Goal: Task Accomplishment & Management: Manage account settings

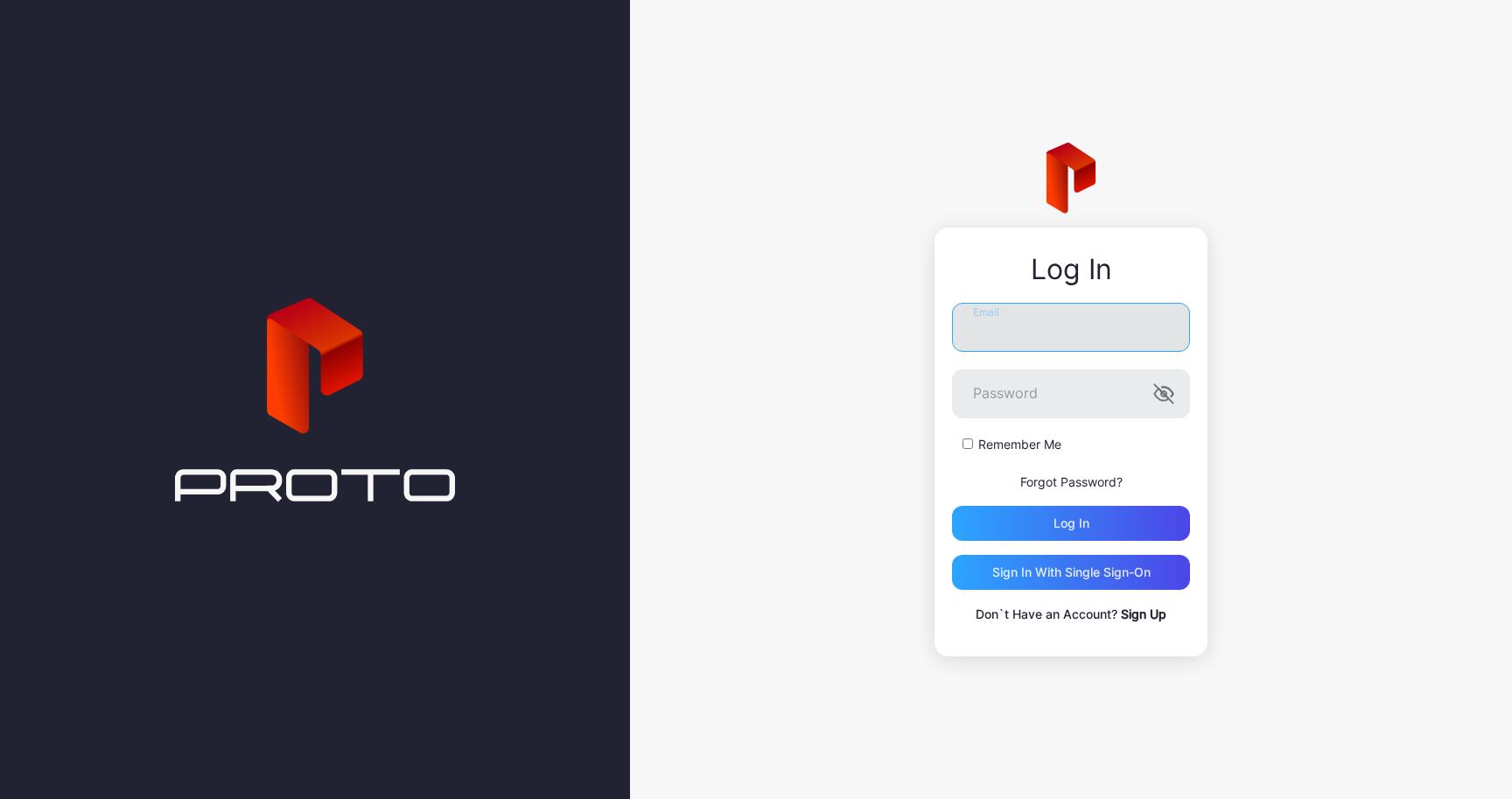
click at [1066, 347] on input "Email" at bounding box center [1070, 327] width 238 height 49
paste input "**********"
type input "**********"
click at [1055, 546] on div "**********" at bounding box center [1070, 464] width 238 height 322
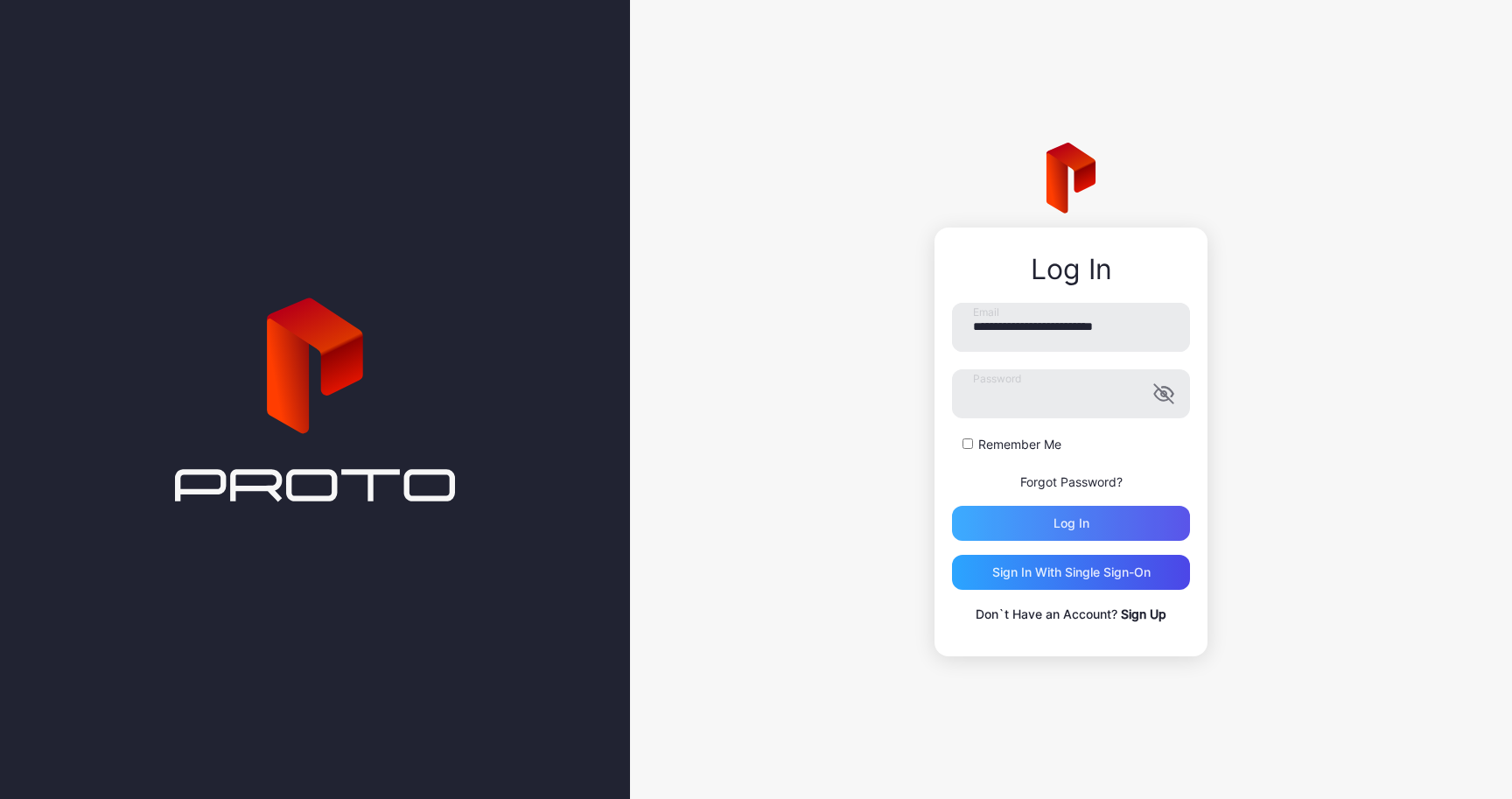
click at [1055, 525] on div "Log in" at bounding box center [1071, 524] width 36 height 14
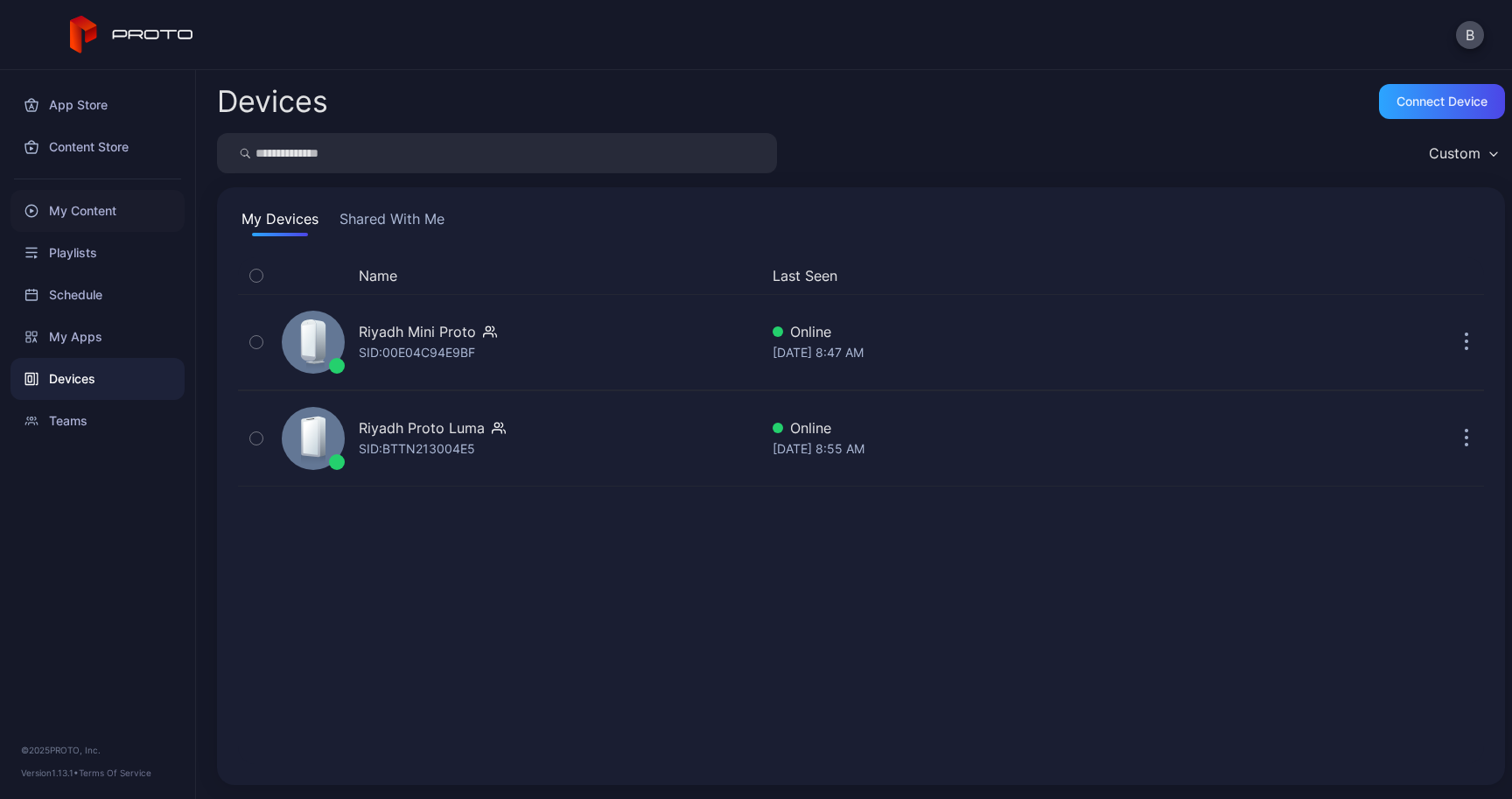
click at [110, 219] on div "My Content" at bounding box center [98, 210] width 175 height 42
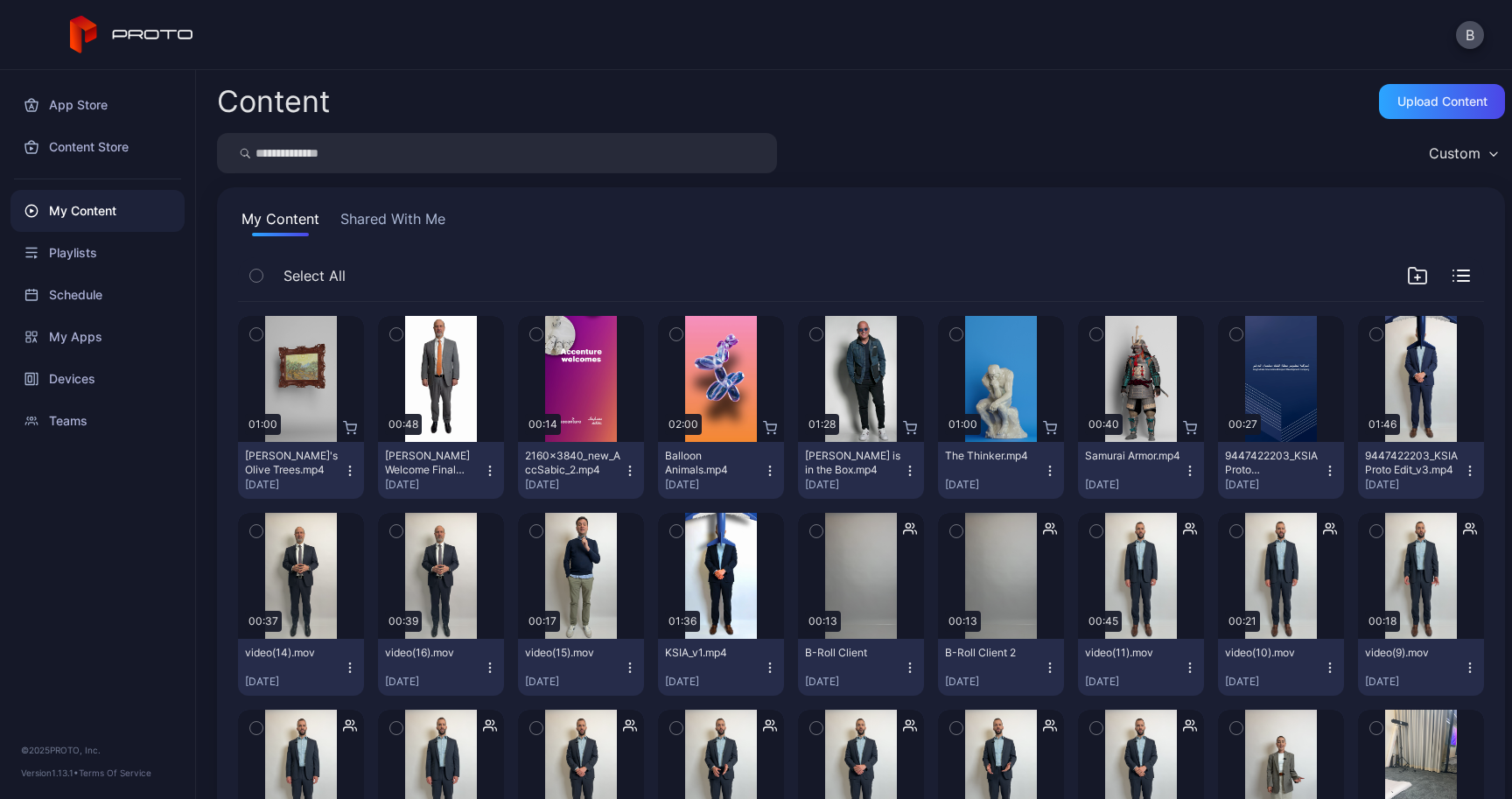
click at [370, 216] on button "Shared With Me" at bounding box center [393, 222] width 112 height 28
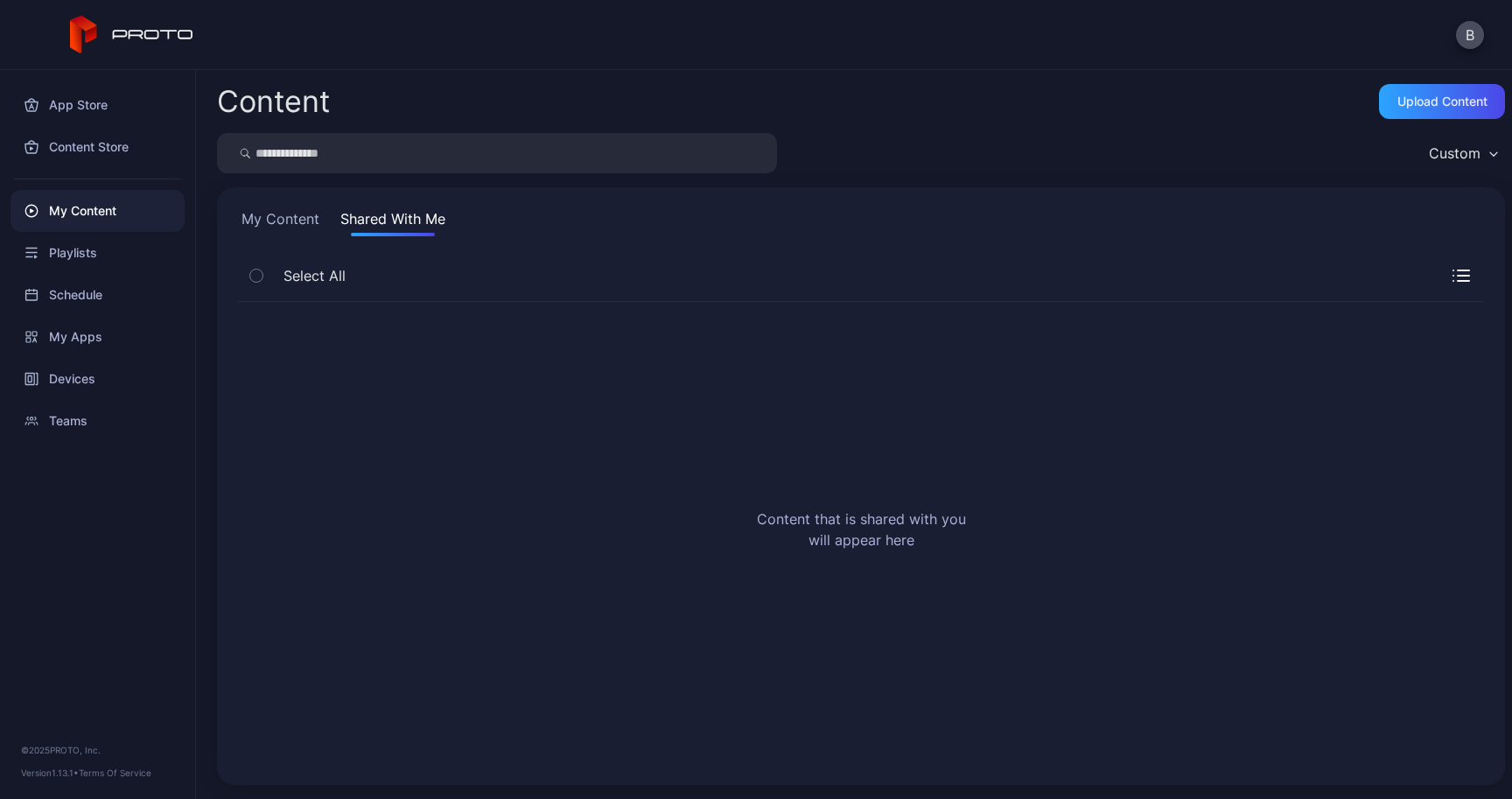
click at [288, 225] on button "My Content" at bounding box center [280, 222] width 85 height 28
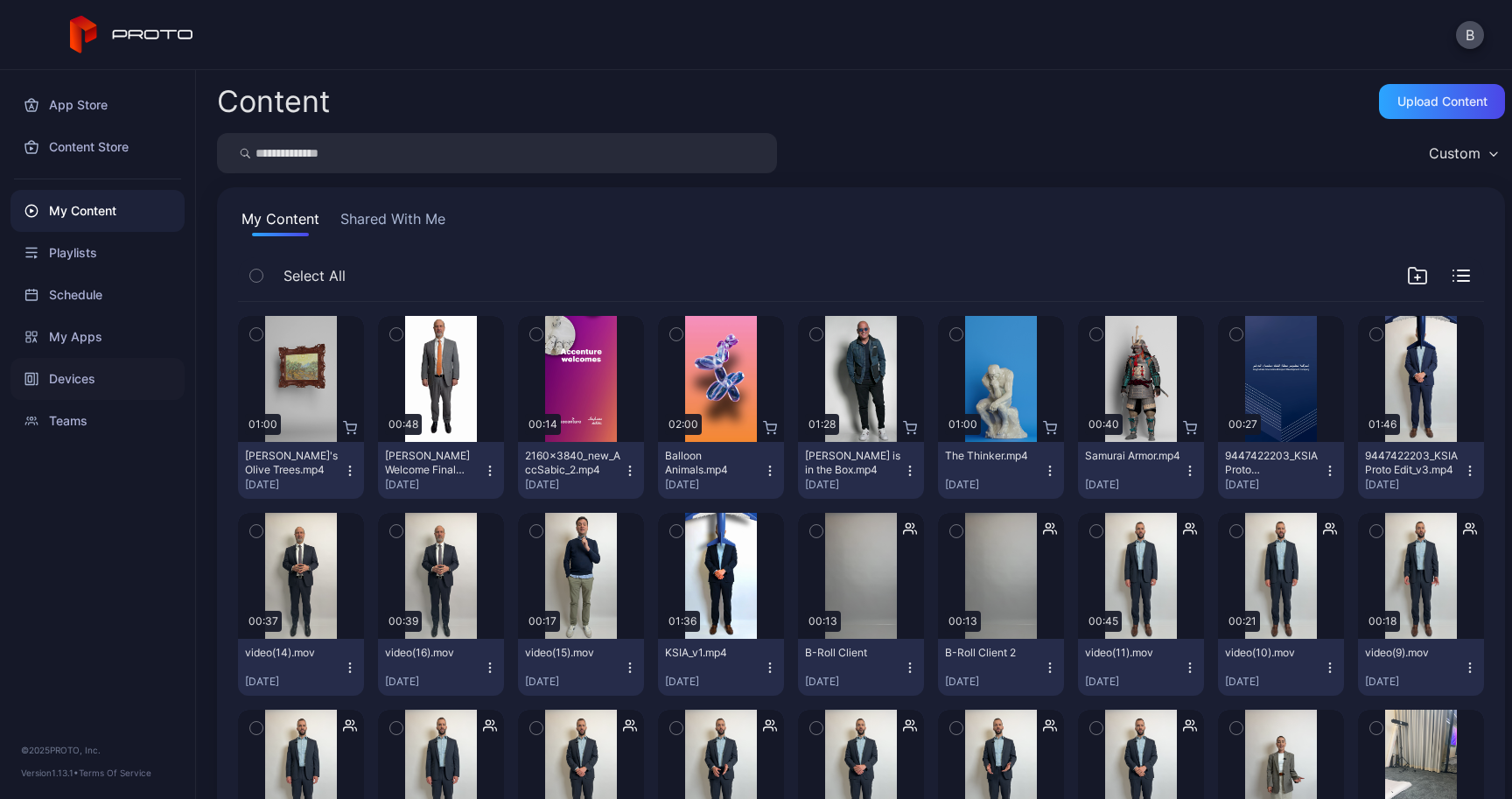
click at [109, 374] on div "Devices" at bounding box center [98, 379] width 175 height 42
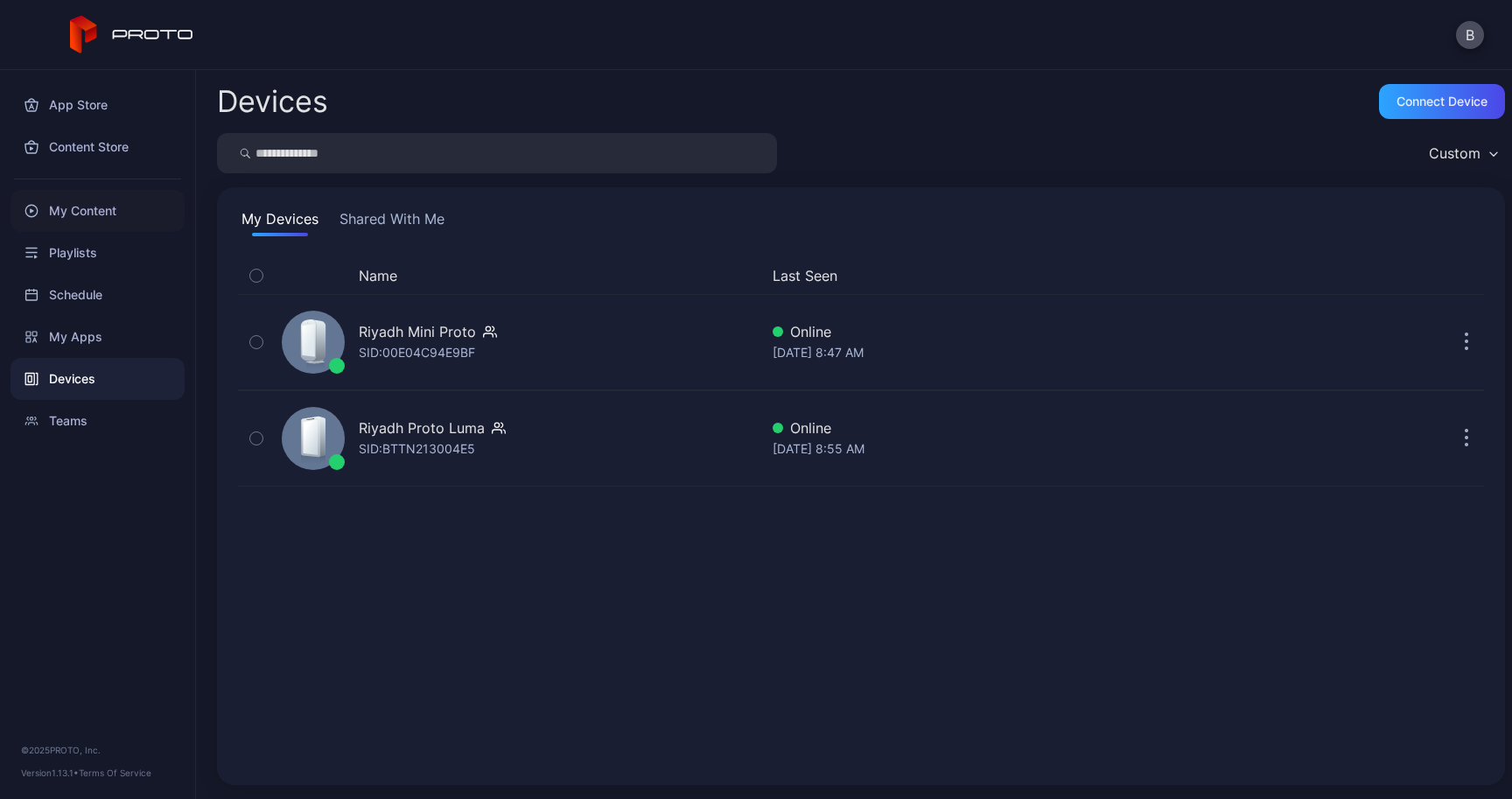
click at [92, 206] on div "My Content" at bounding box center [98, 210] width 175 height 42
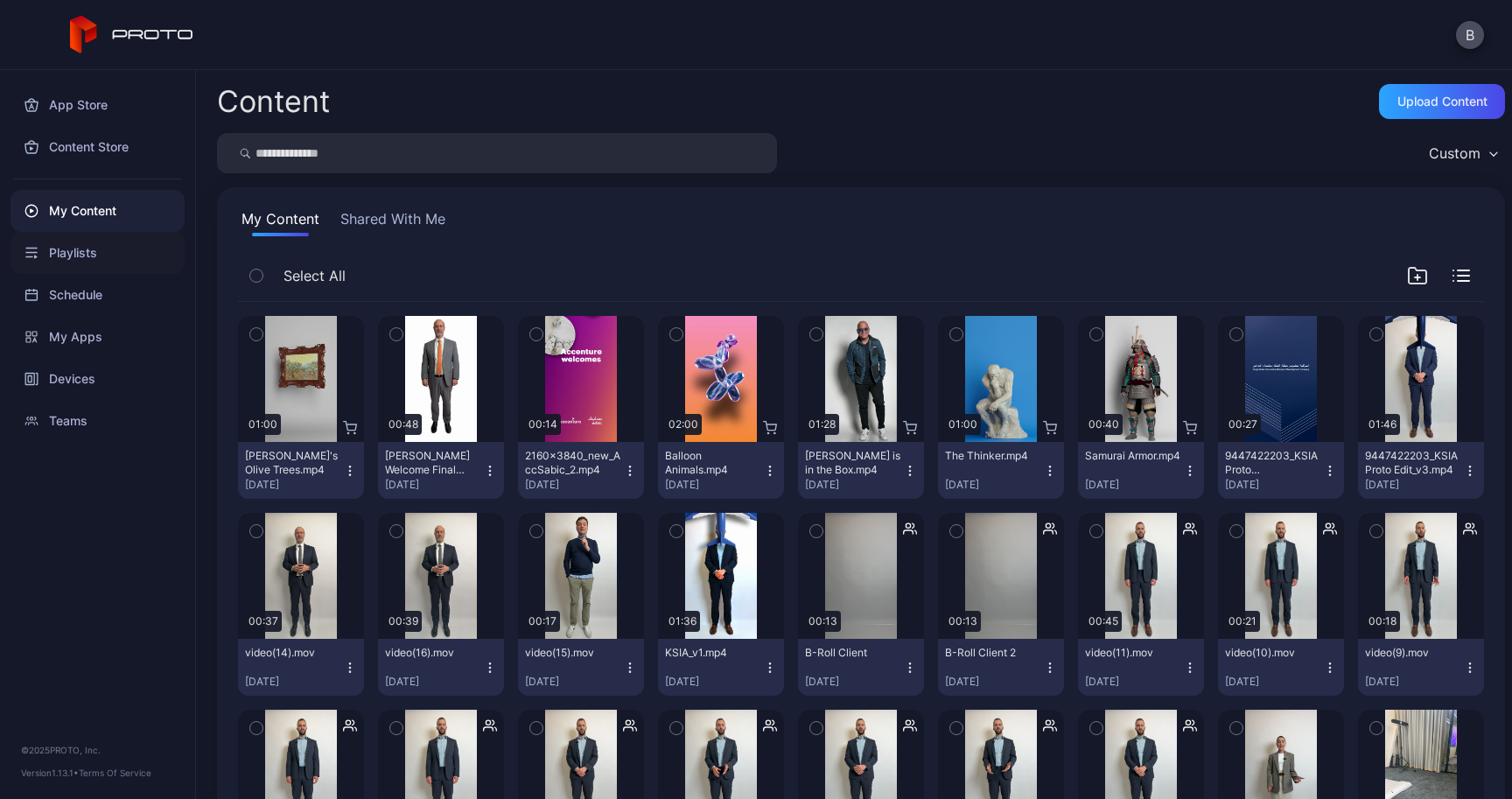
click at [106, 260] on div "Playlists" at bounding box center [98, 252] width 175 height 42
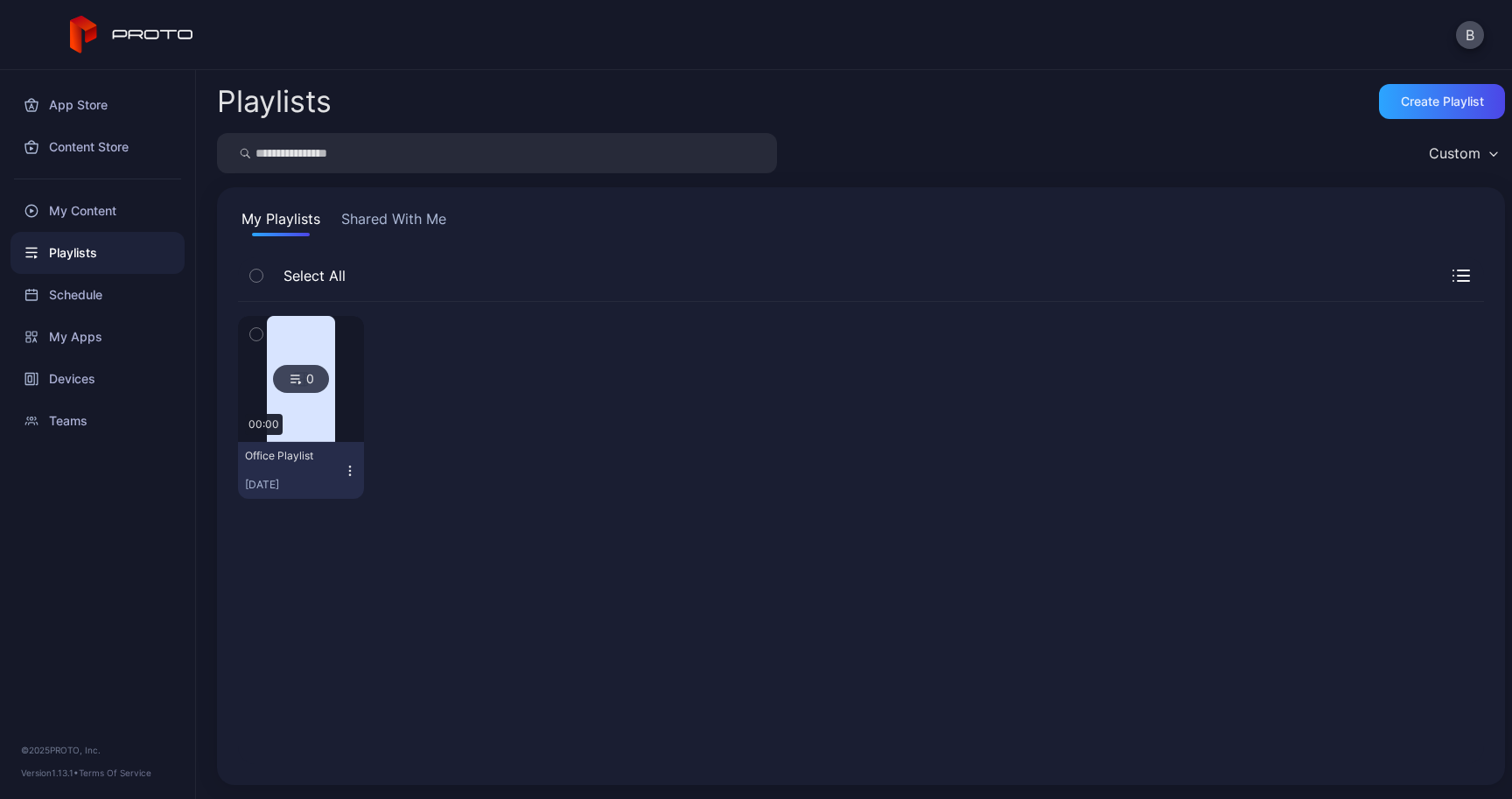
click at [321, 427] on img at bounding box center [301, 379] width 69 height 126
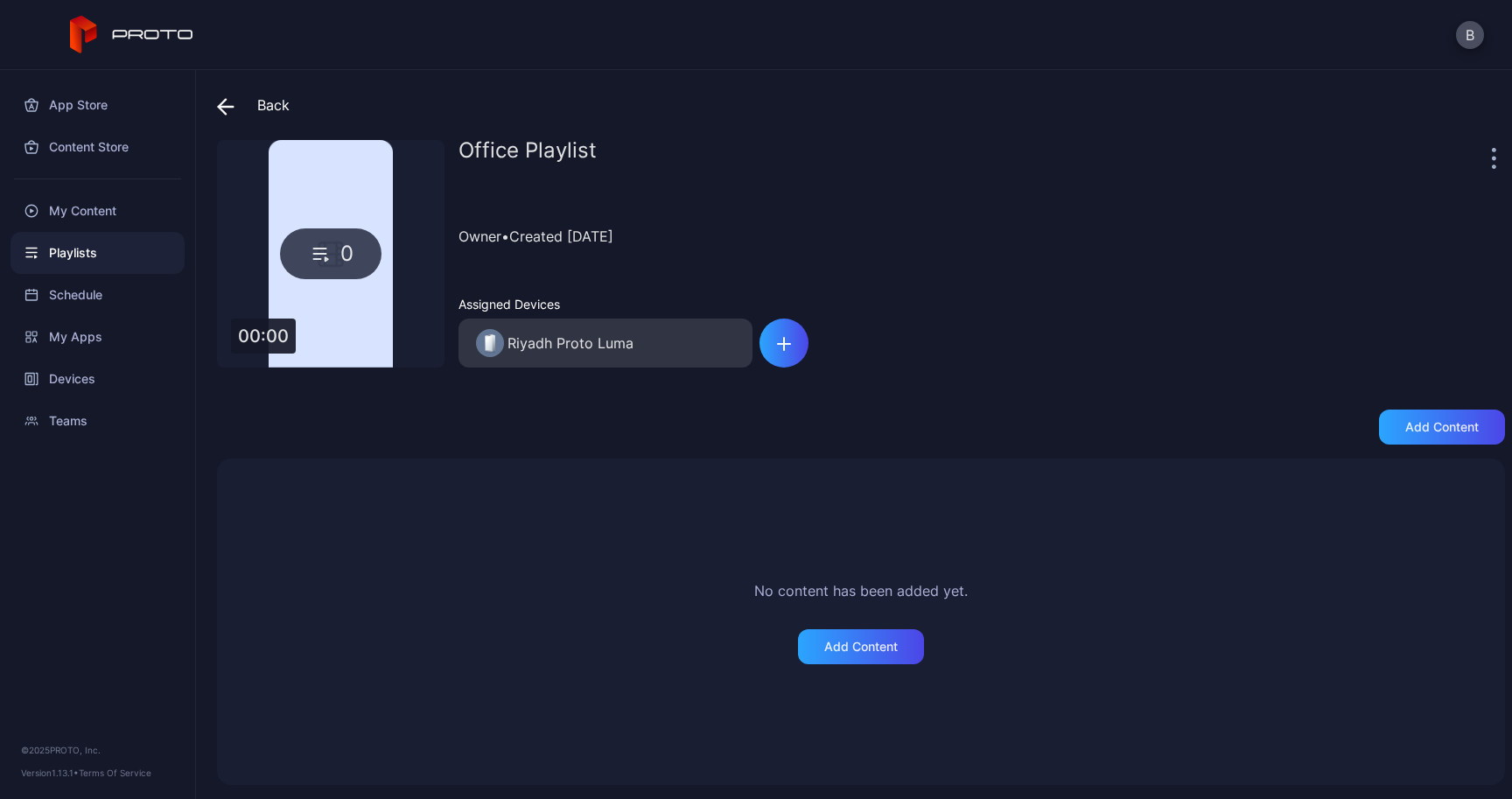
click at [397, 221] on div "0" at bounding box center [330, 253] width 227 height 227
click at [323, 249] on icon at bounding box center [321, 249] width 12 height 0
click at [152, 205] on div "My Content" at bounding box center [98, 210] width 175 height 42
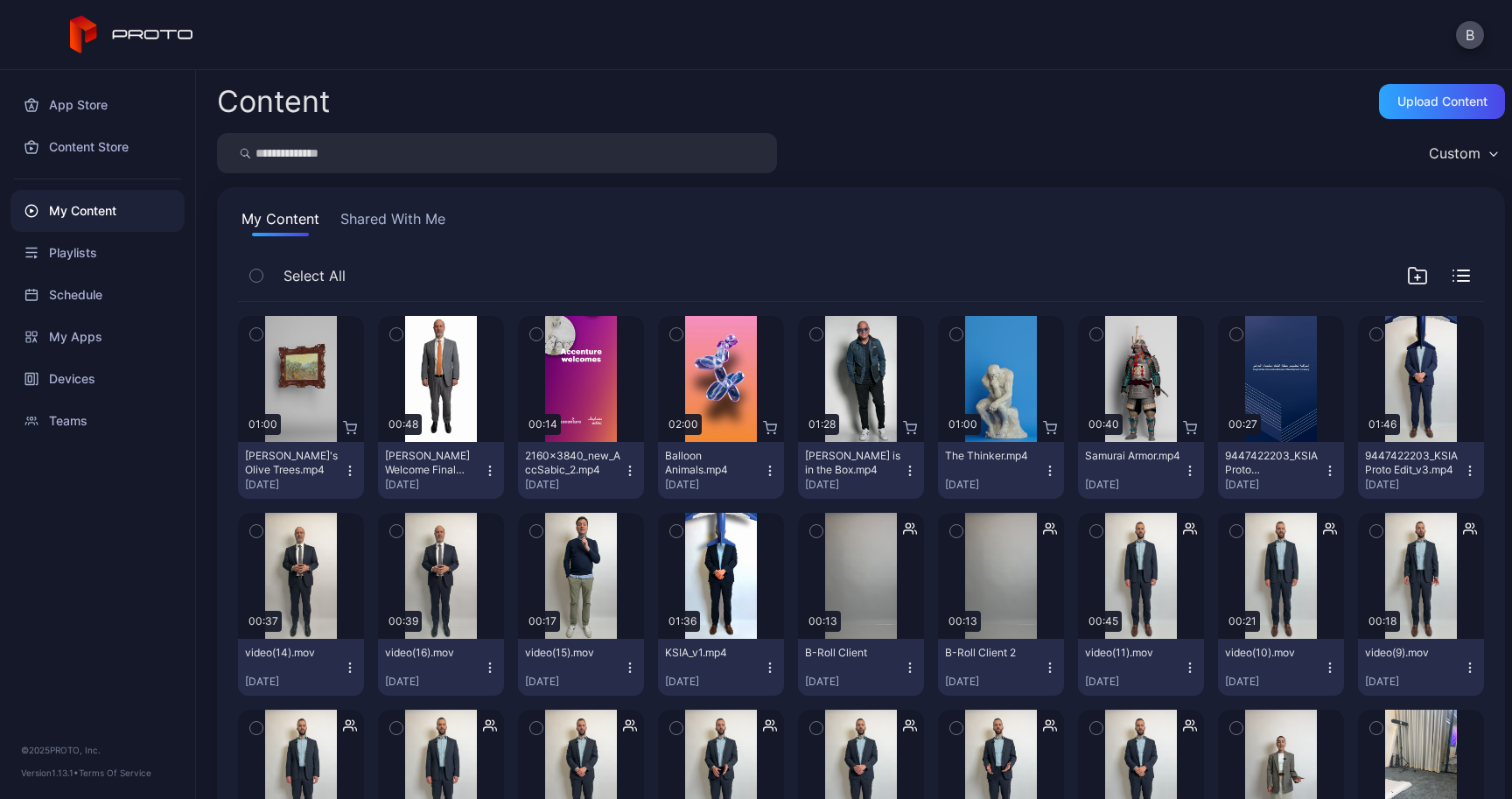
click at [360, 225] on button "Shared With Me" at bounding box center [393, 222] width 112 height 28
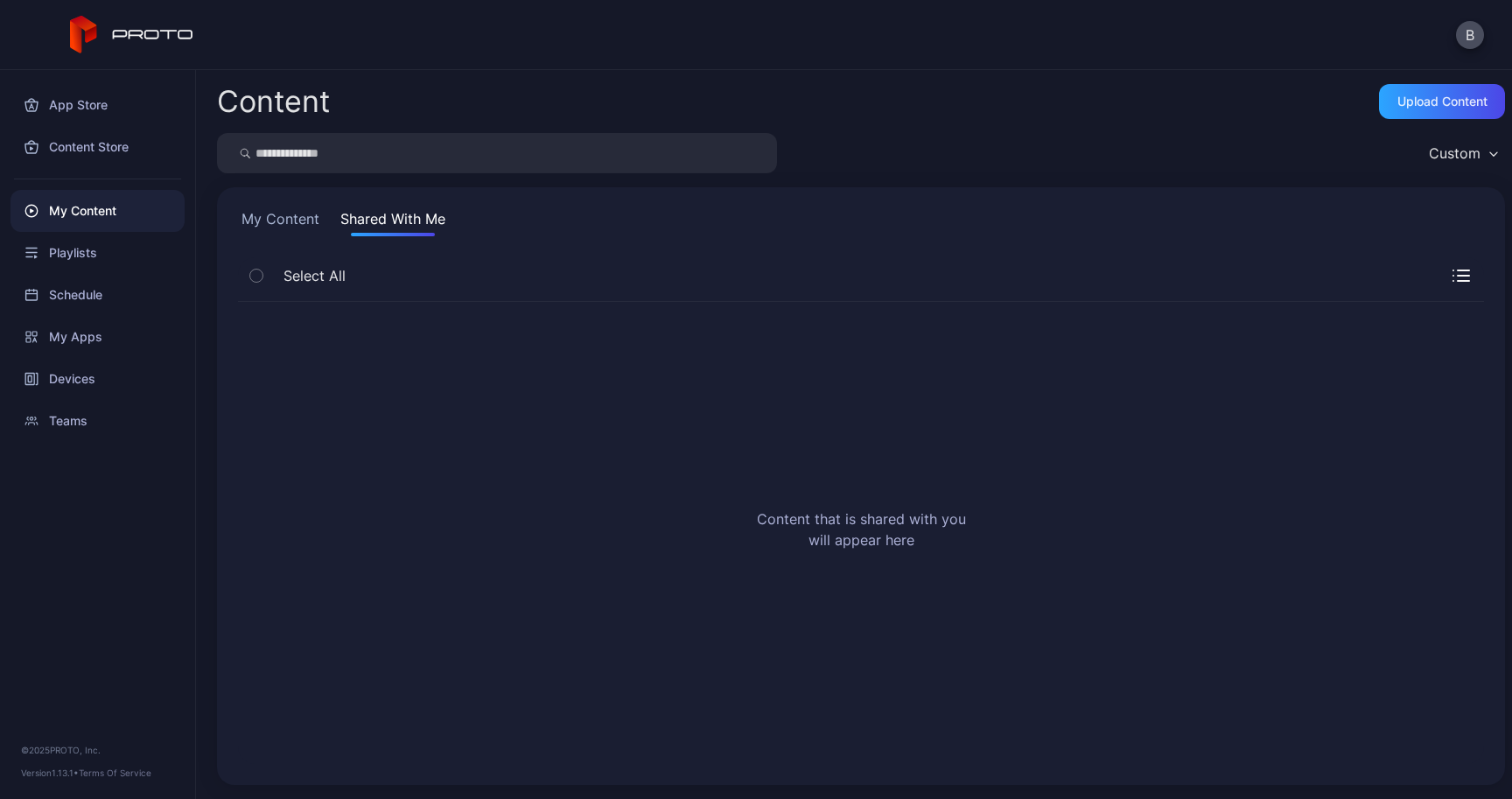
click at [286, 220] on button "My Content" at bounding box center [280, 222] width 85 height 28
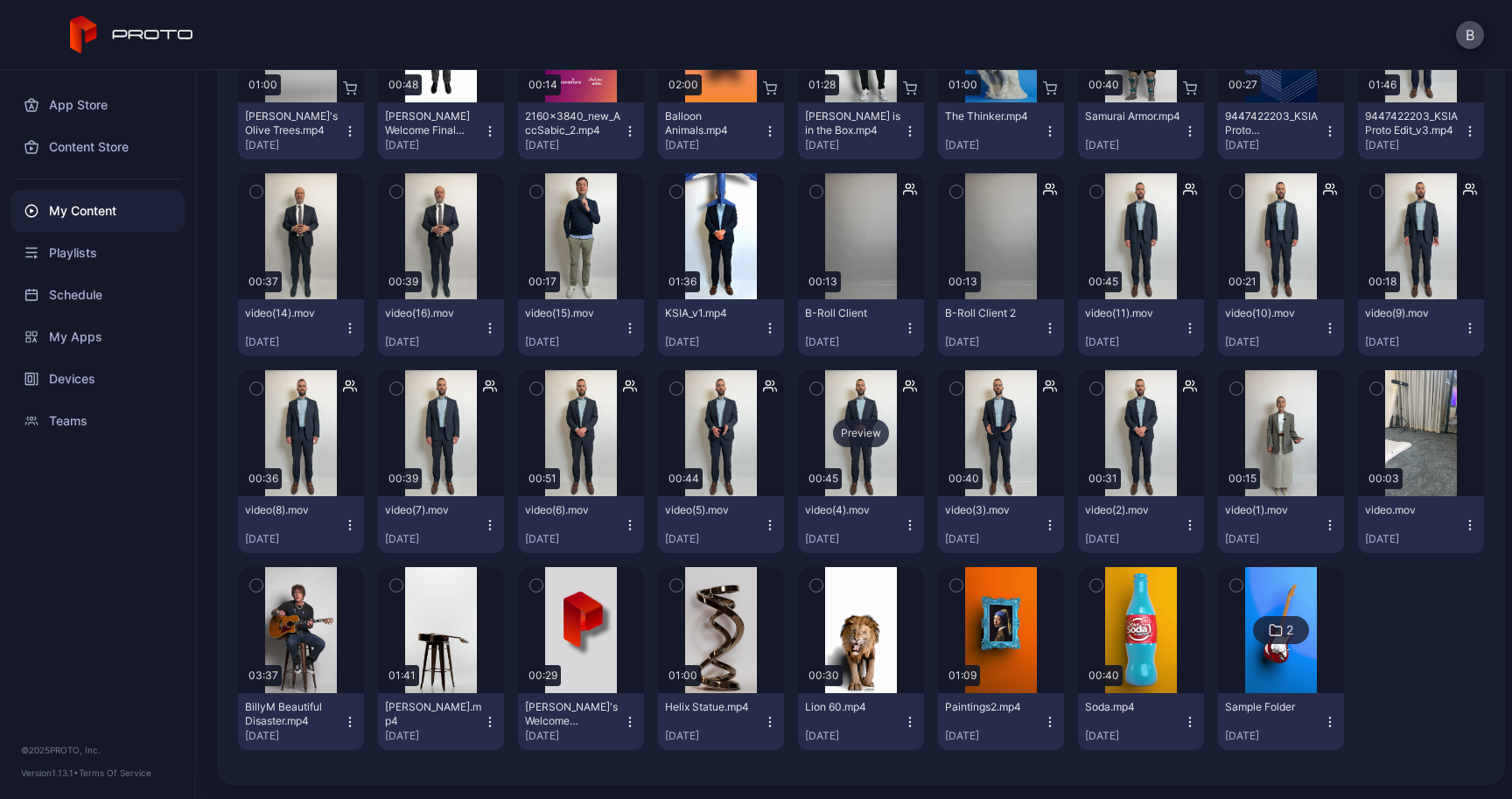
scroll to position [536, 0]
click at [115, 336] on div "My Apps" at bounding box center [98, 337] width 175 height 42
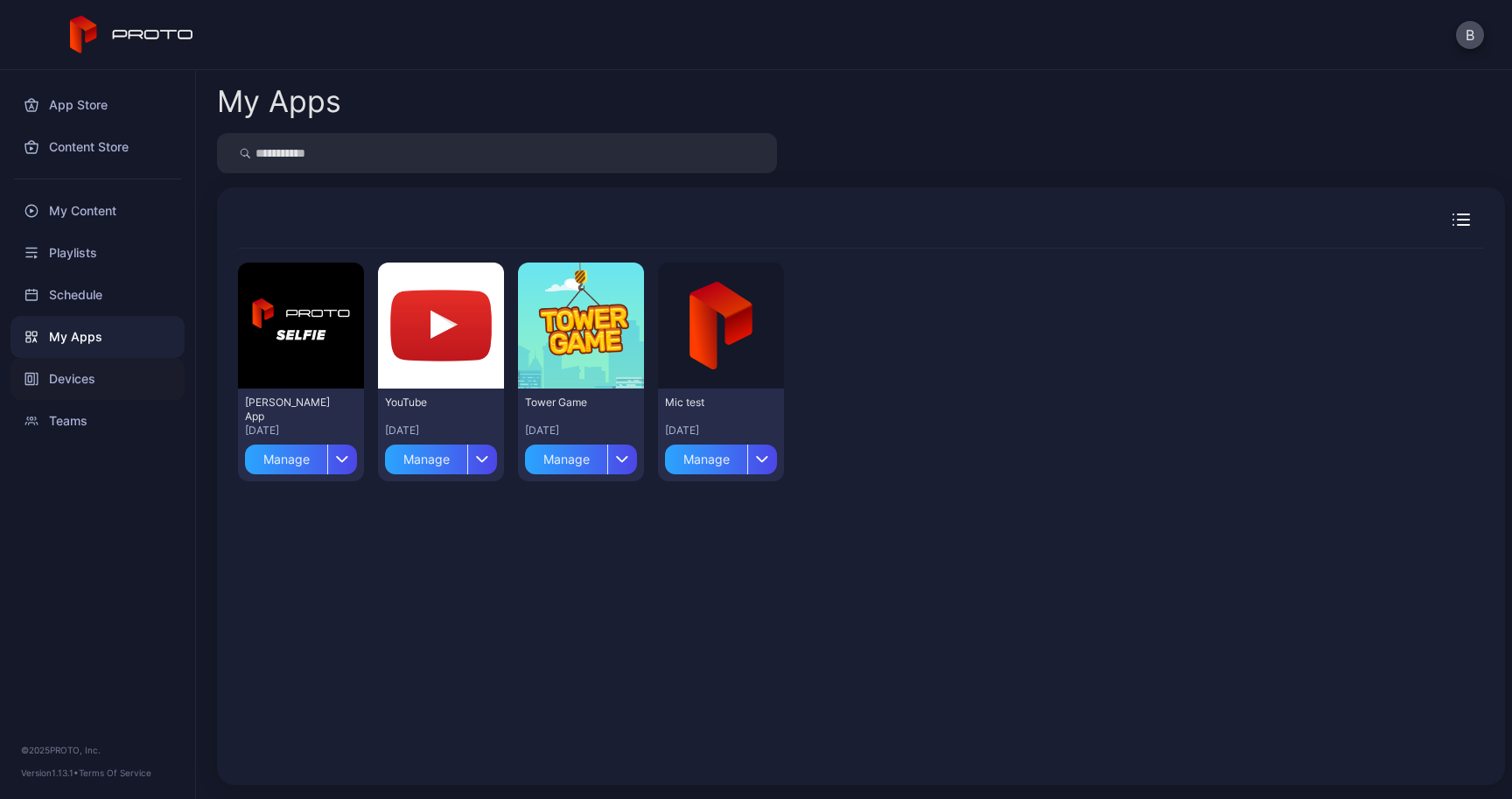
click at [104, 386] on div "Devices" at bounding box center [98, 379] width 175 height 42
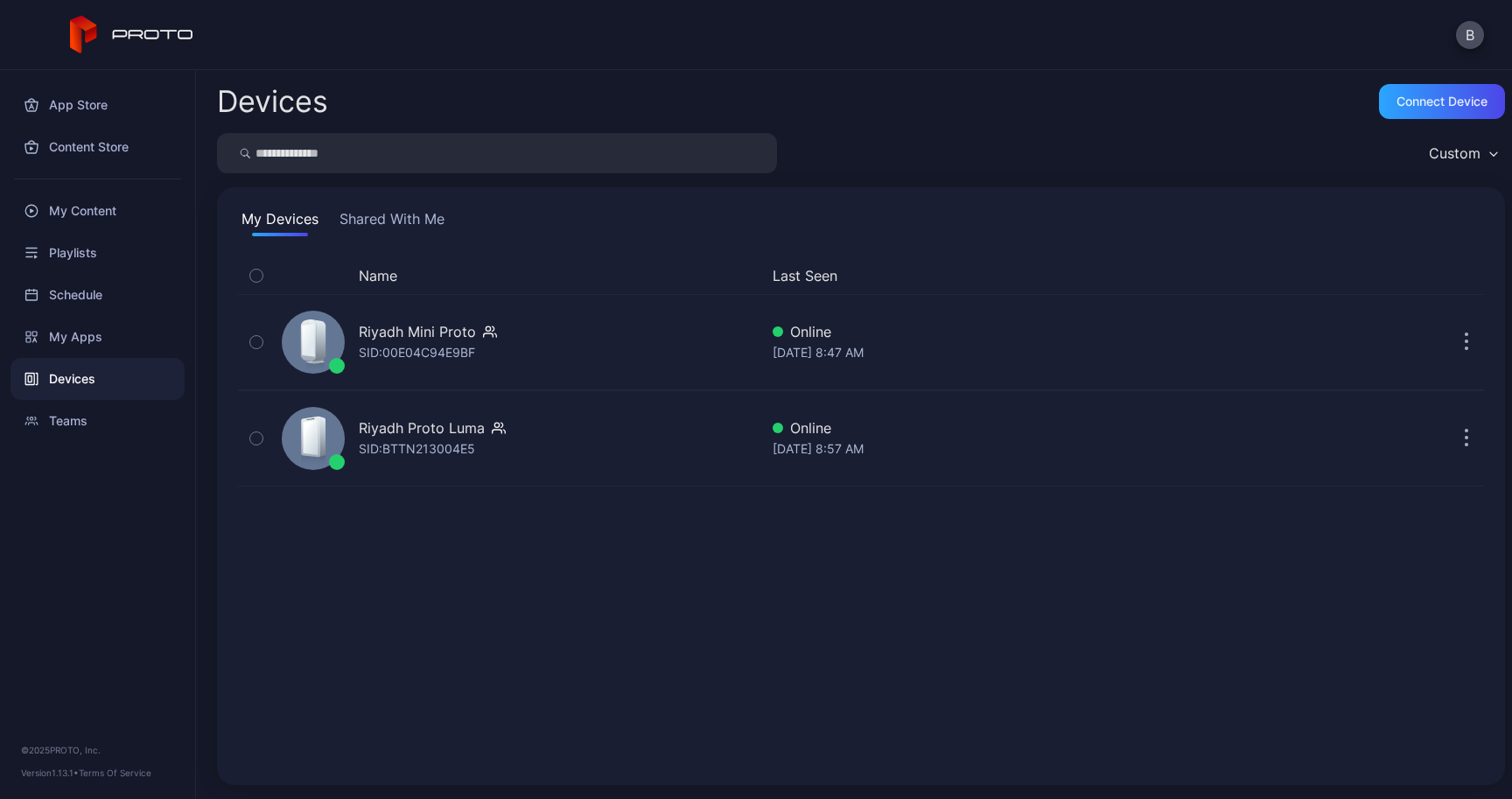
click at [373, 217] on button "Shared With Me" at bounding box center [392, 222] width 112 height 28
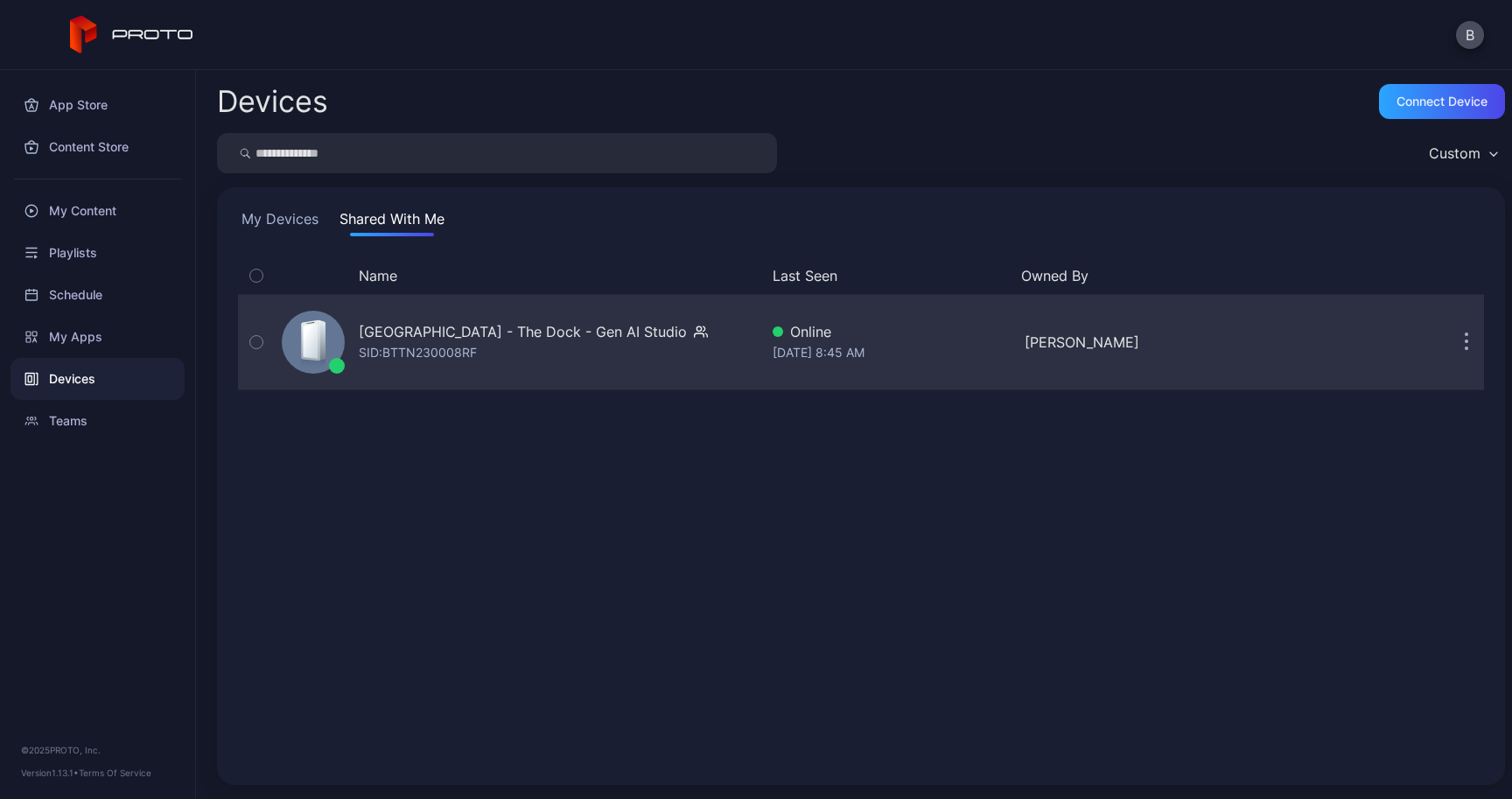
click at [672, 348] on div "[GEOGRAPHIC_DATA] - The Dock - Gen AI Studio SID: BTTN230008RF" at bounding box center [516, 342] width 484 height 87
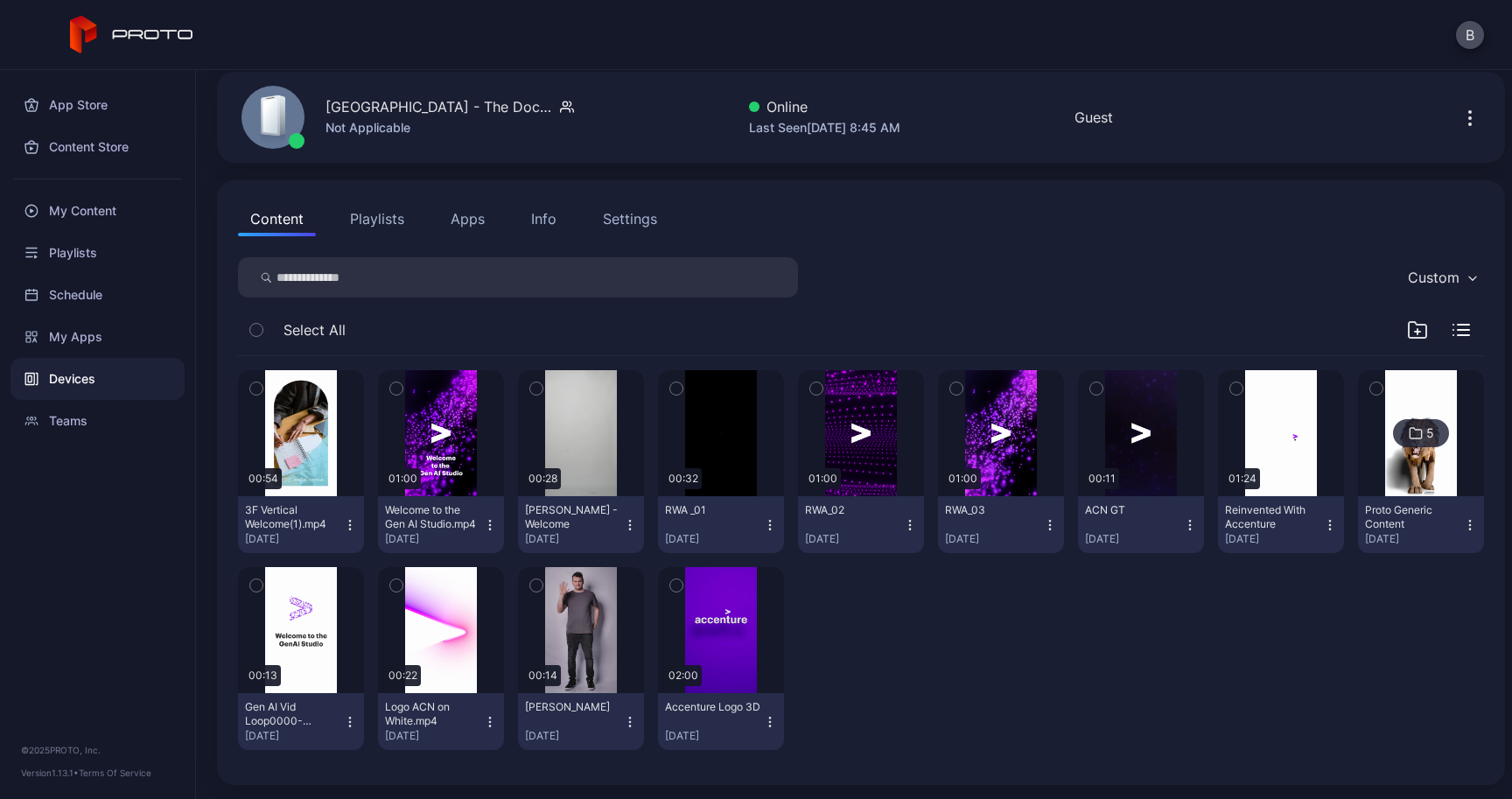
scroll to position [69, 0]
click at [749, 633] on div "button" at bounding box center [720, 630] width 56 height 28
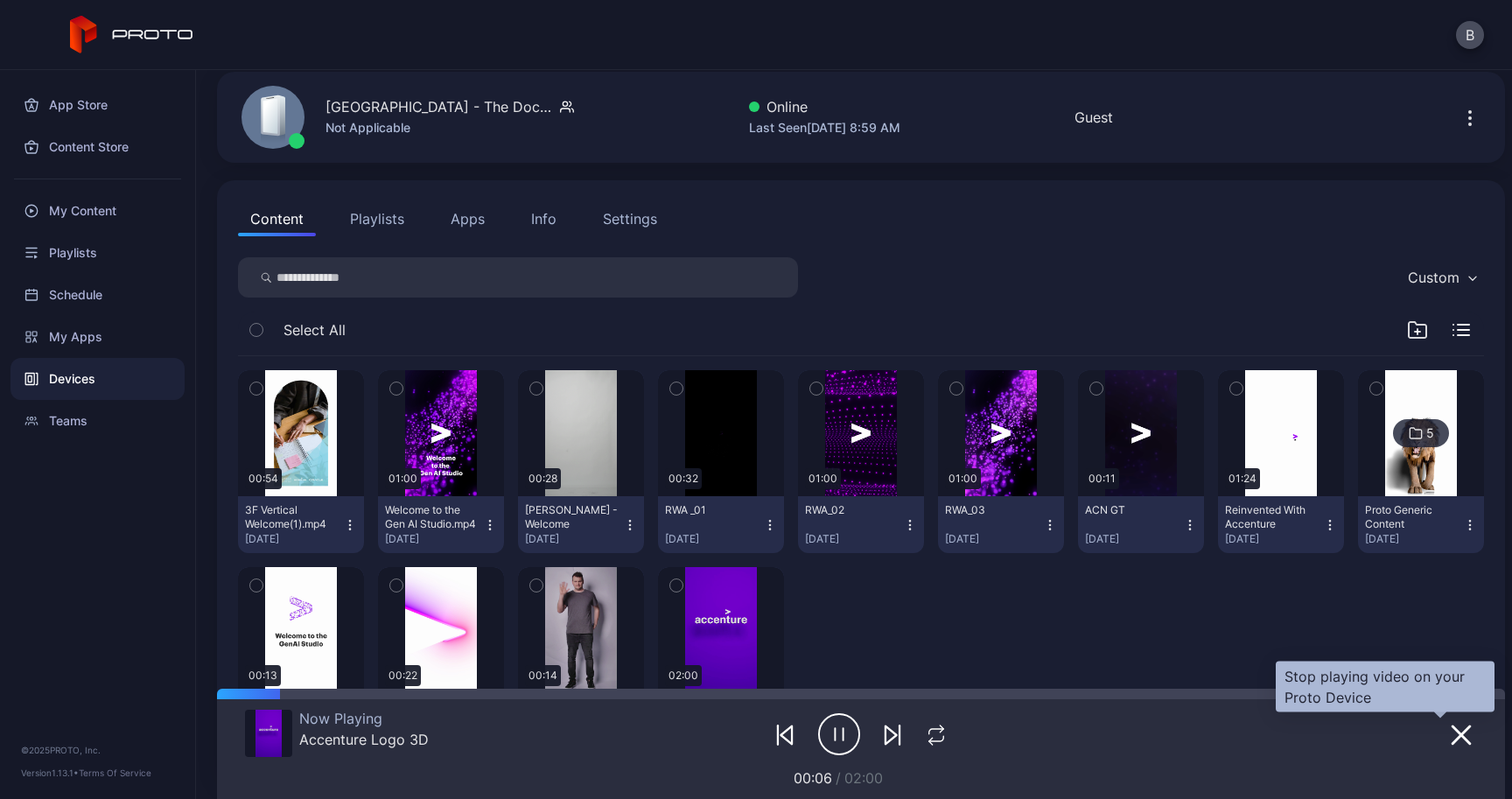
click at [1451, 742] on button "button" at bounding box center [1460, 735] width 31 height 25
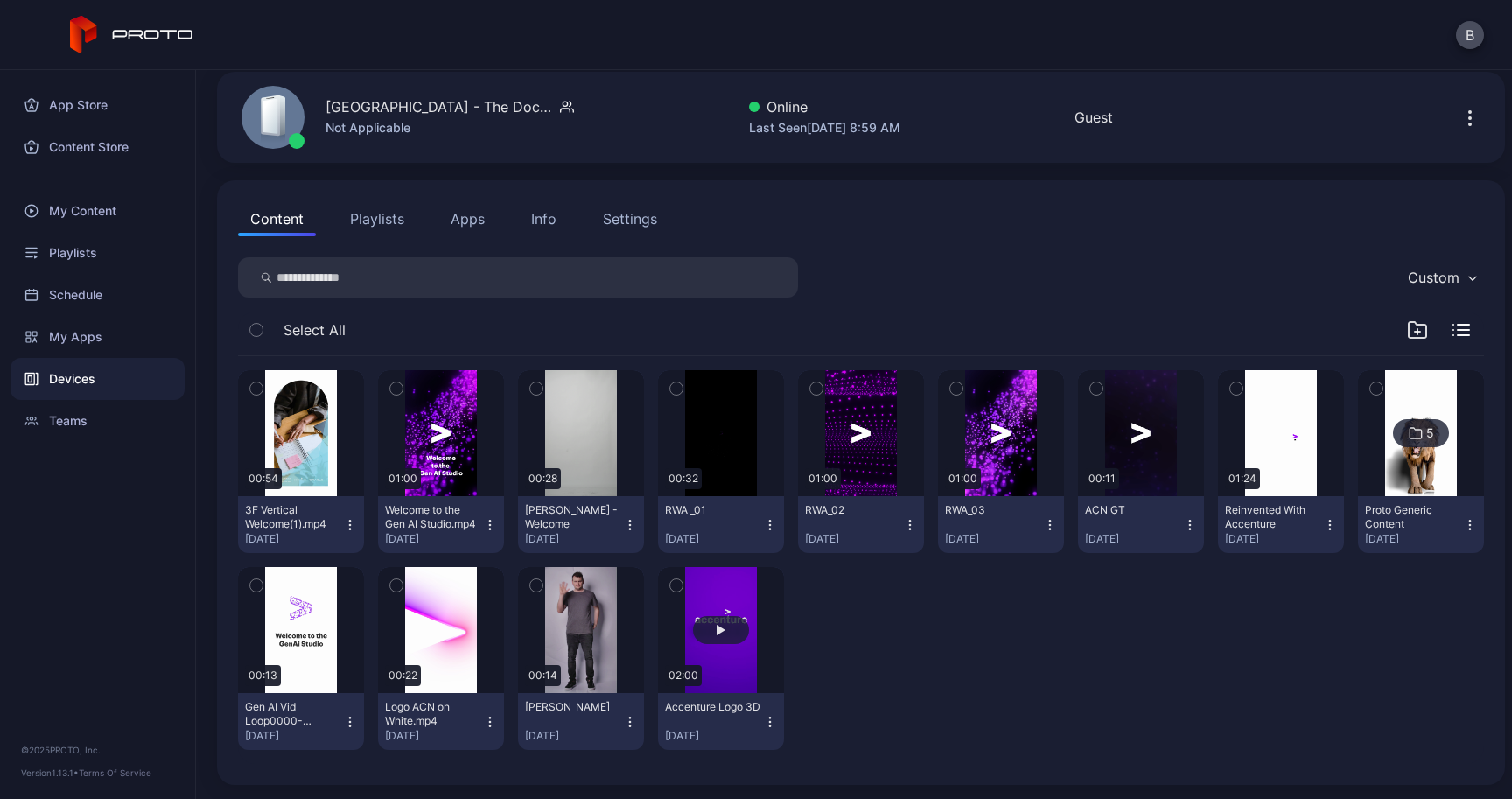
click at [749, 640] on div "button" at bounding box center [720, 630] width 56 height 28
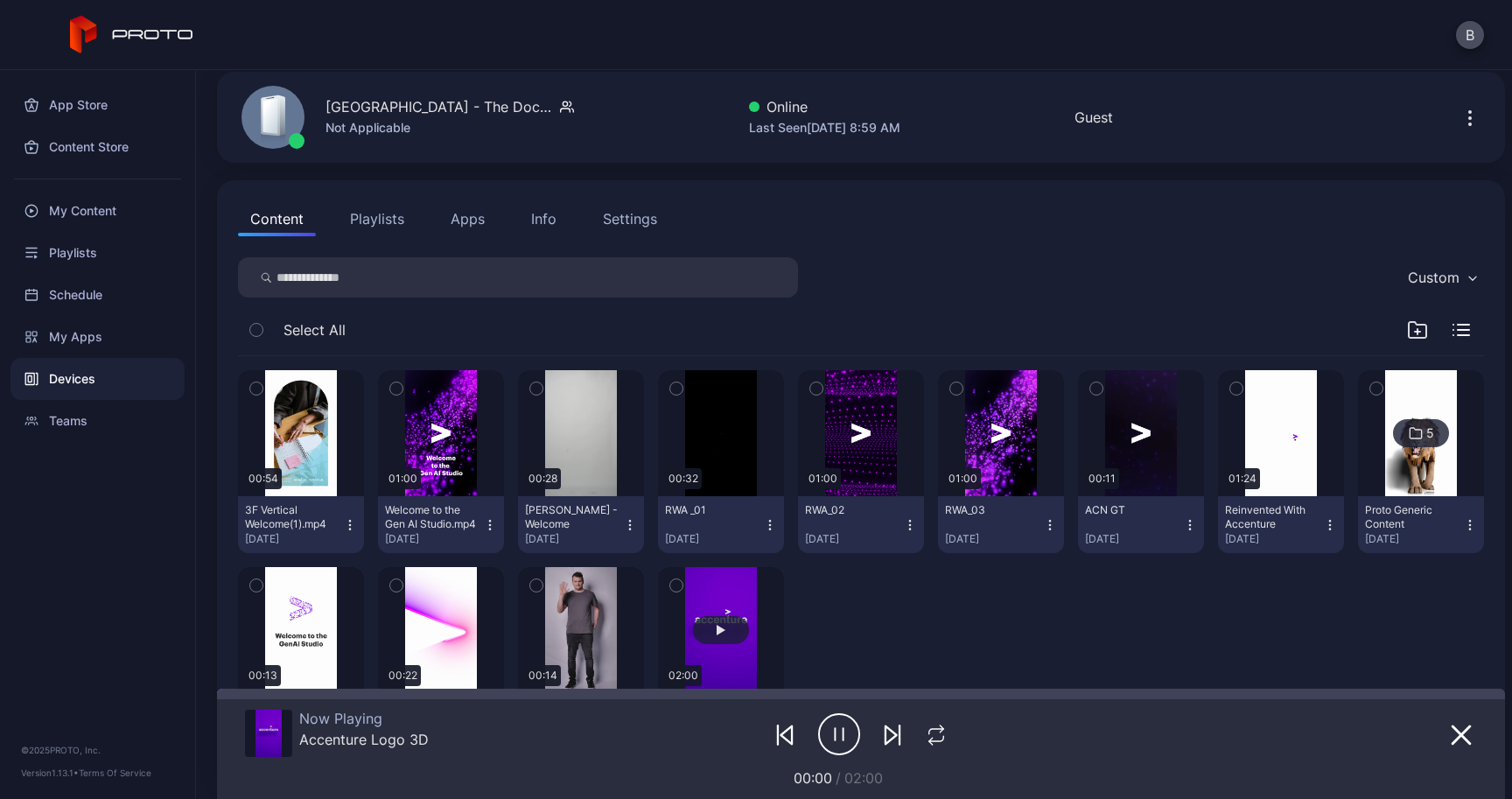
click at [784, 604] on button "button" at bounding box center [720, 630] width 126 height 126
click at [1451, 734] on icon "button" at bounding box center [1461, 736] width 21 height 21
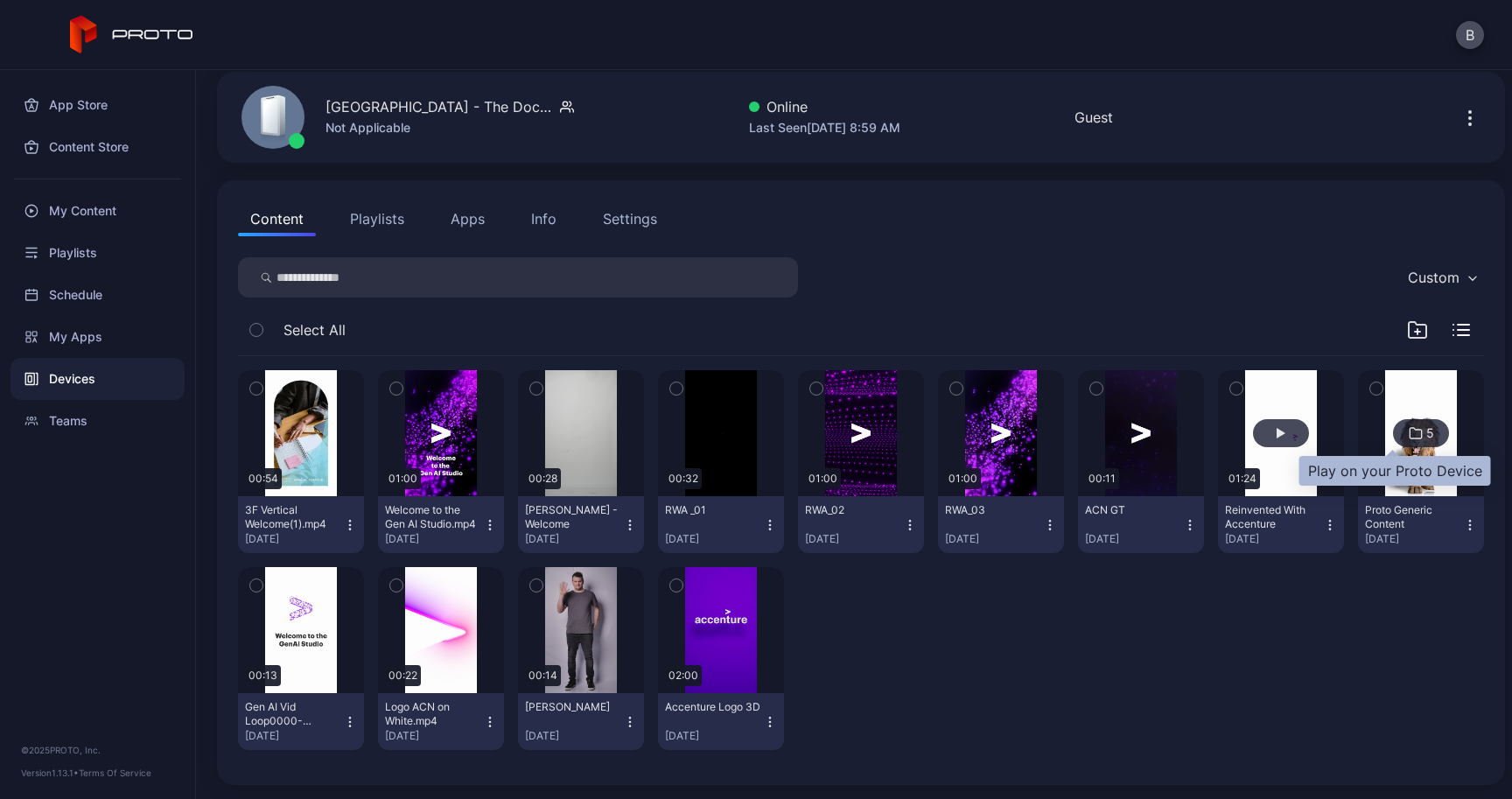
click at [1309, 430] on div "button" at bounding box center [1280, 433] width 56 height 28
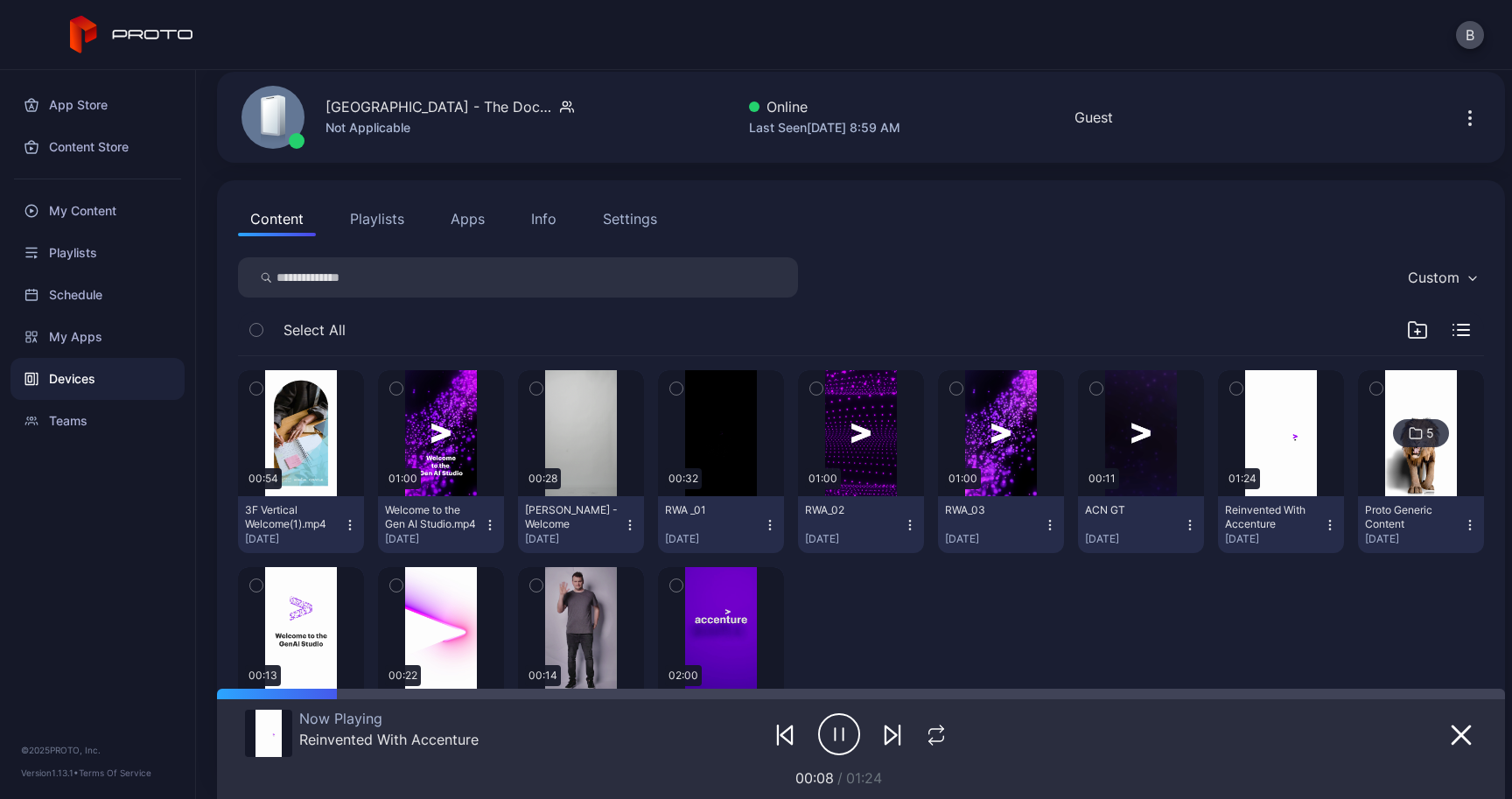
click at [1337, 527] on icon "button" at bounding box center [1330, 526] width 14 height 14
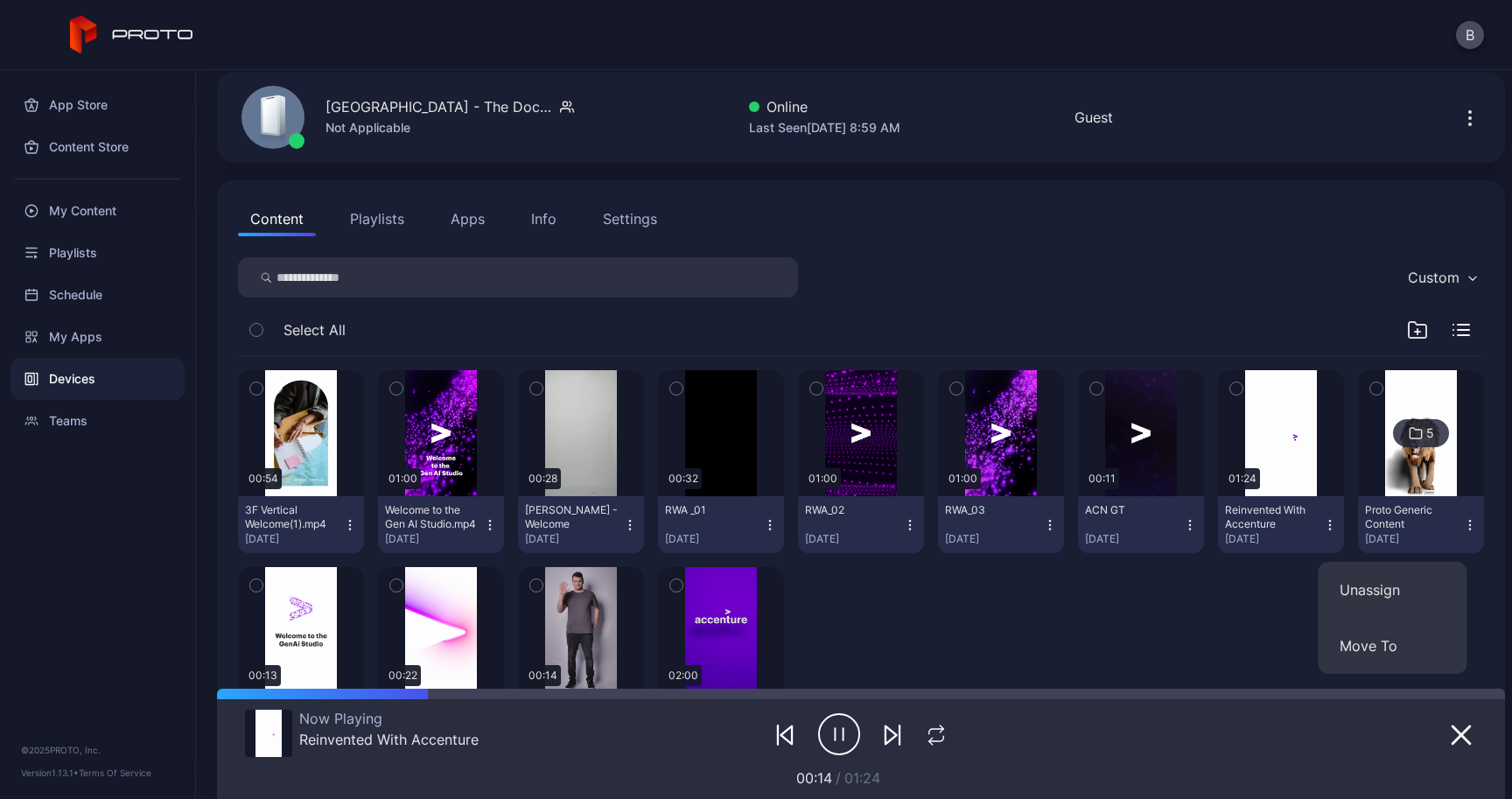
click at [1242, 389] on icon "button" at bounding box center [1237, 388] width 12 height 20
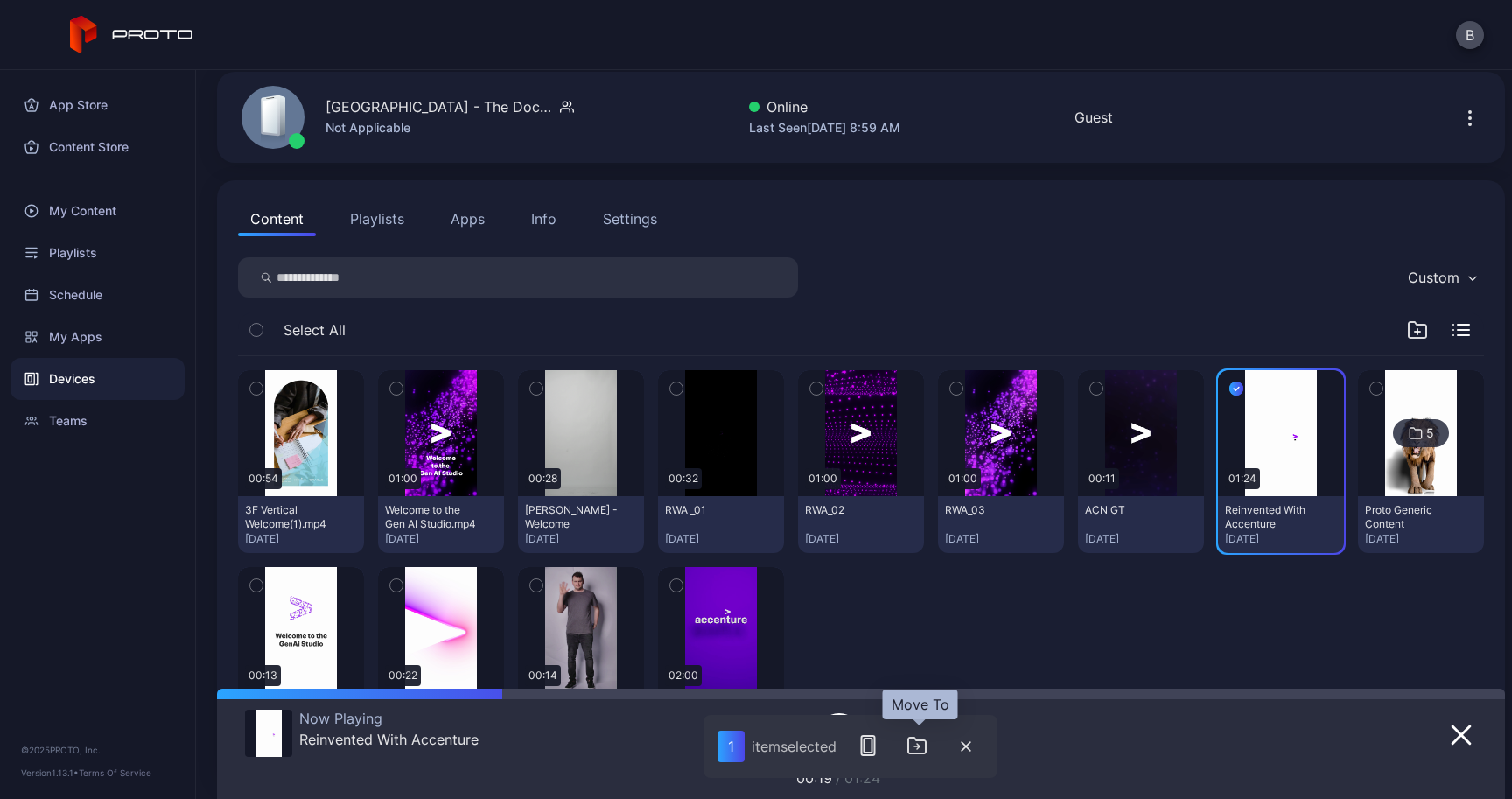
click at [926, 747] on icon "button" at bounding box center [917, 746] width 21 height 21
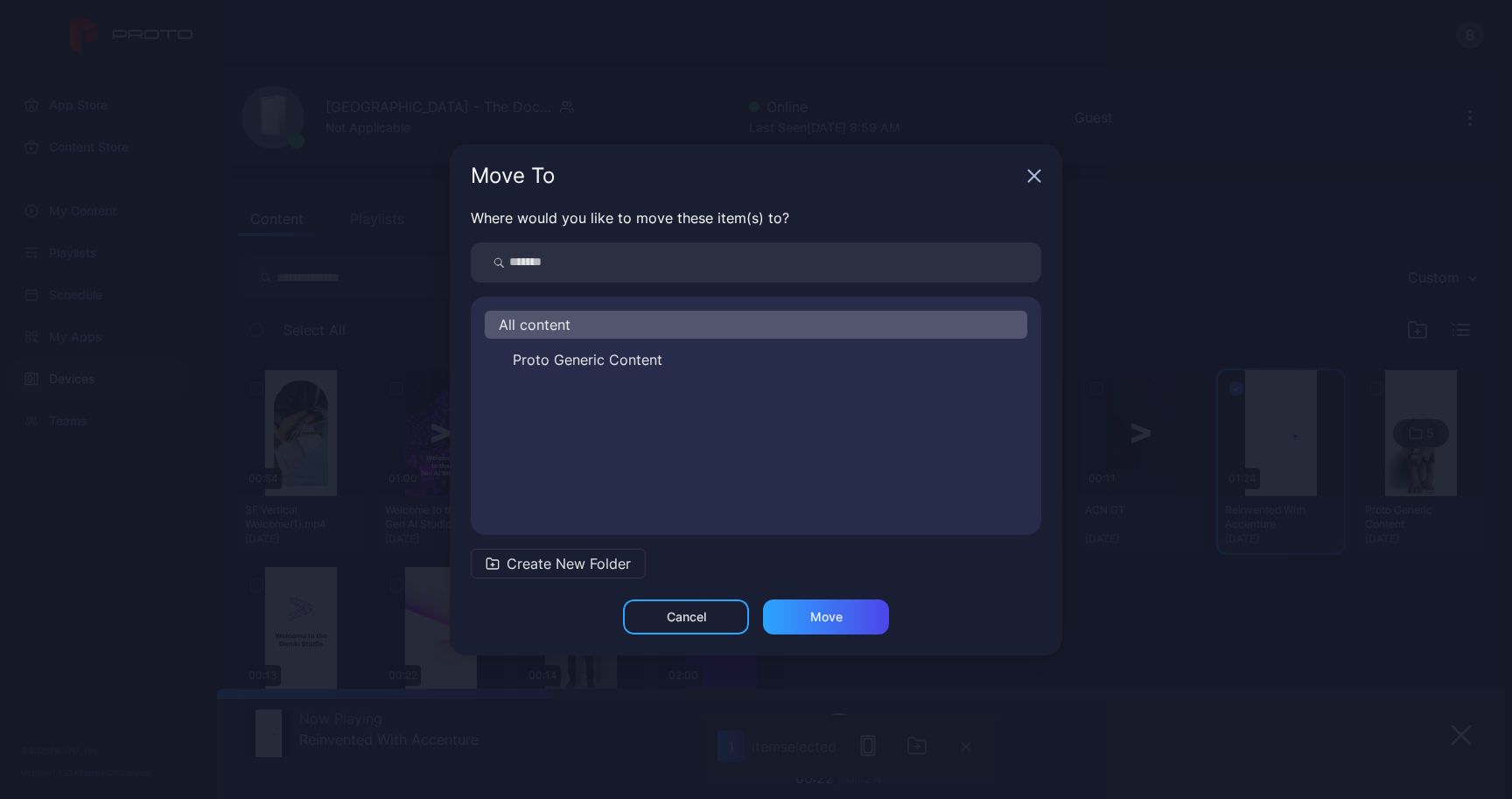
click at [1036, 169] on icon "button" at bounding box center [1035, 176] width 14 height 14
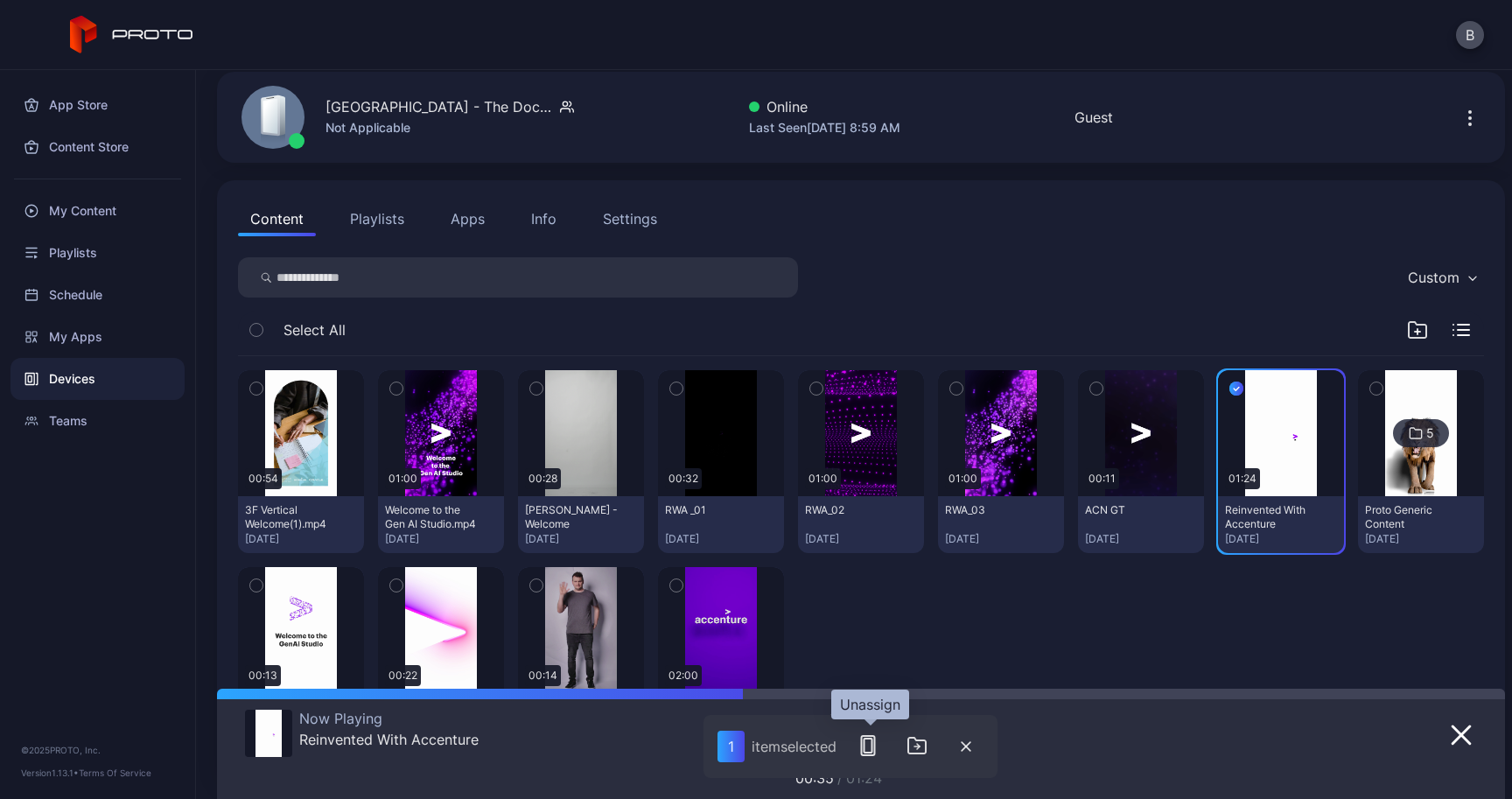
click at [866, 759] on button "button" at bounding box center [867, 746] width 35 height 35
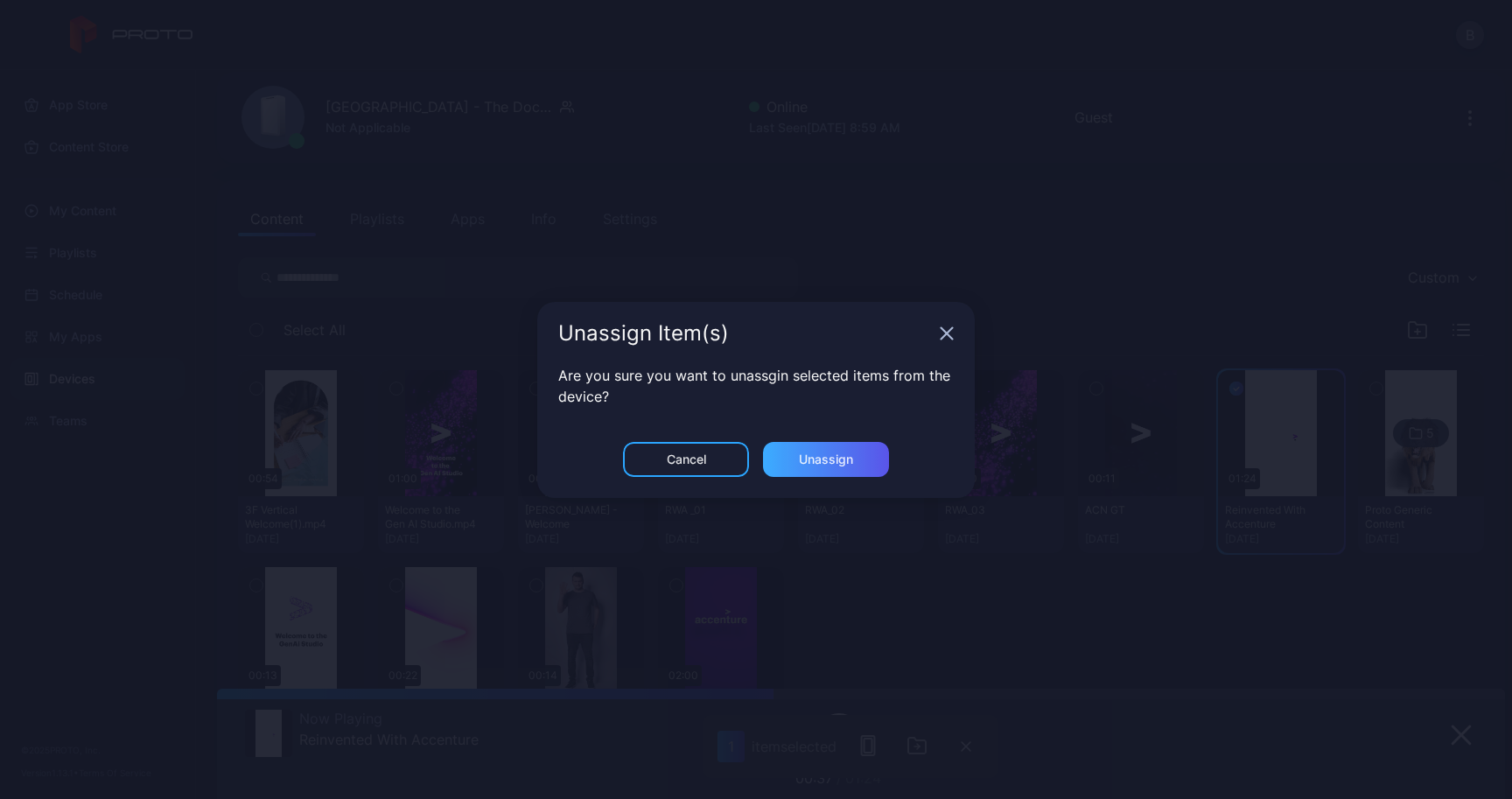
click at [833, 465] on div "Unassign" at bounding box center [825, 460] width 54 height 14
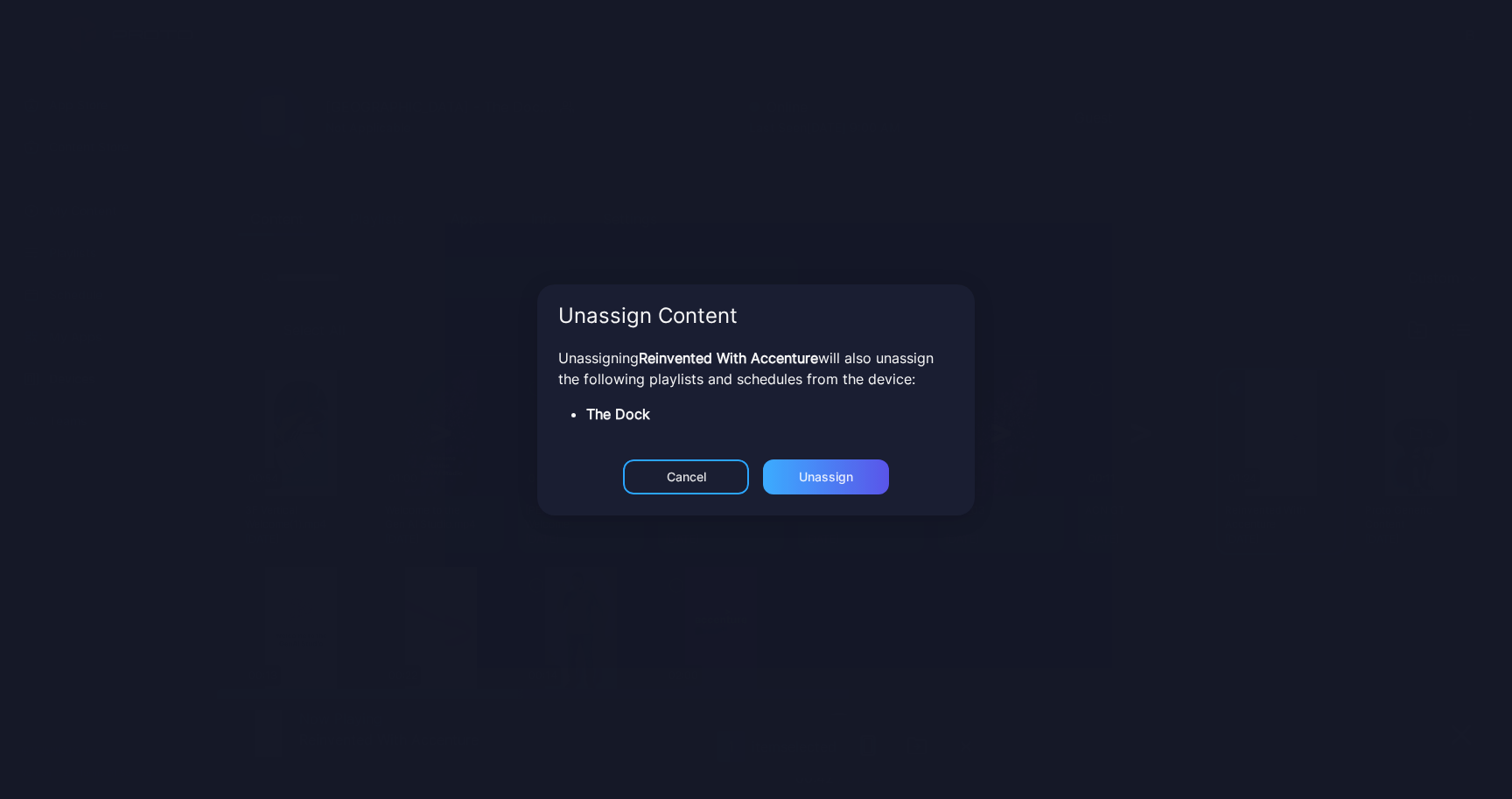
click at [817, 483] on div "Unassign" at bounding box center [825, 477] width 54 height 14
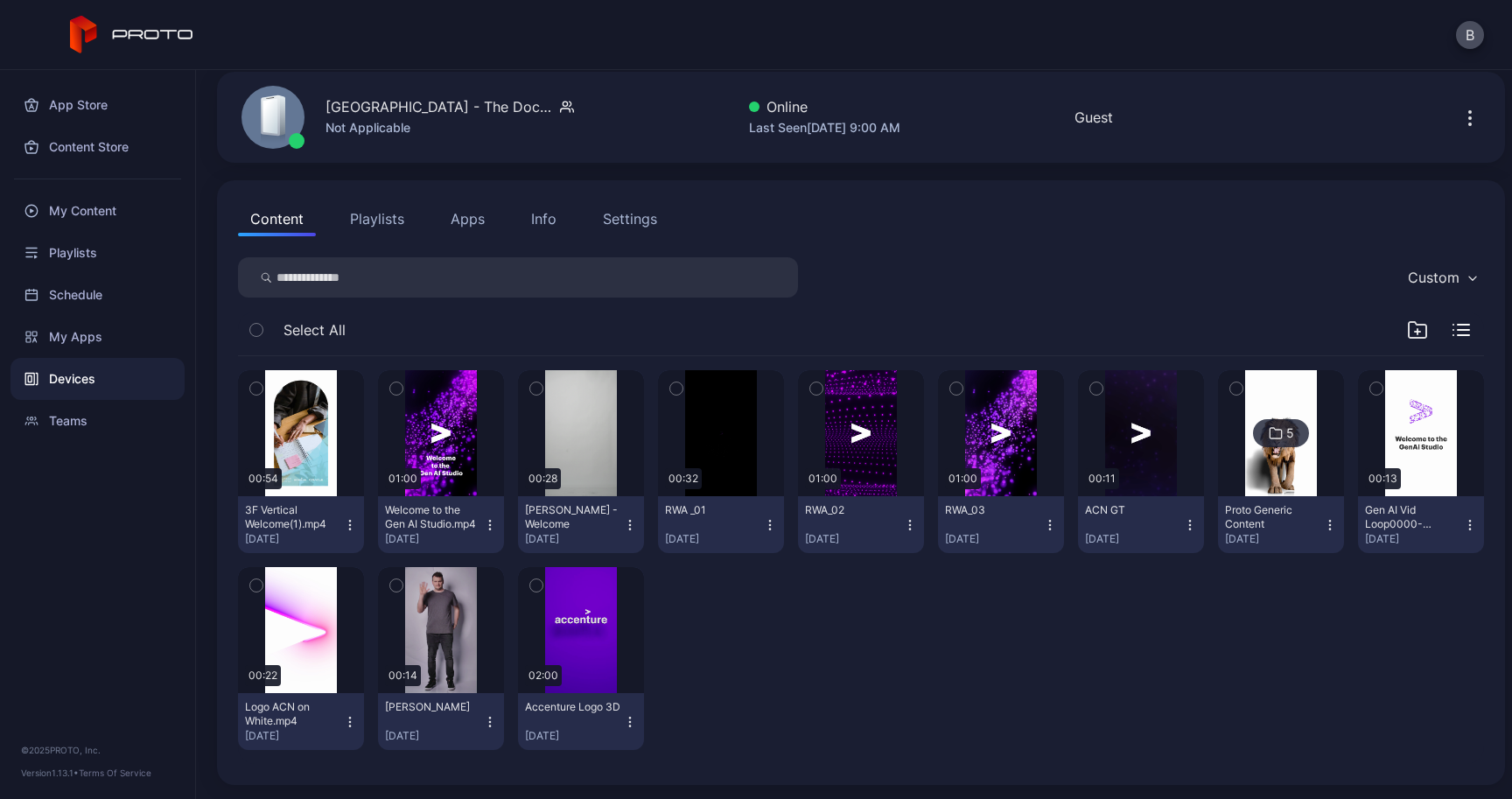
click at [1438, 337] on div at bounding box center [1438, 330] width 63 height 21
click at [1407, 331] on icon "button" at bounding box center [1418, 330] width 21 height 21
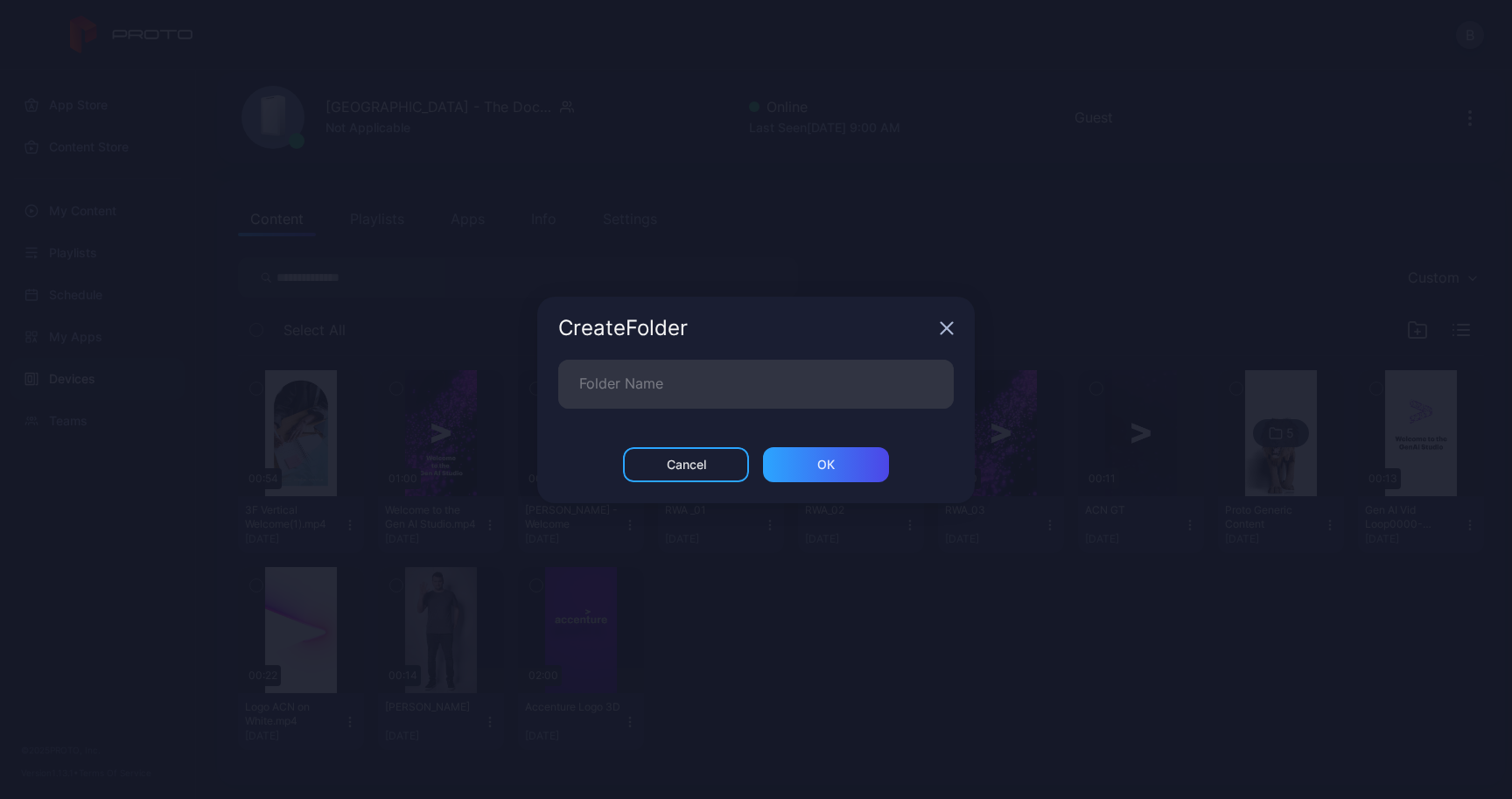
click at [940, 330] on icon "button" at bounding box center [947, 329] width 14 height 14
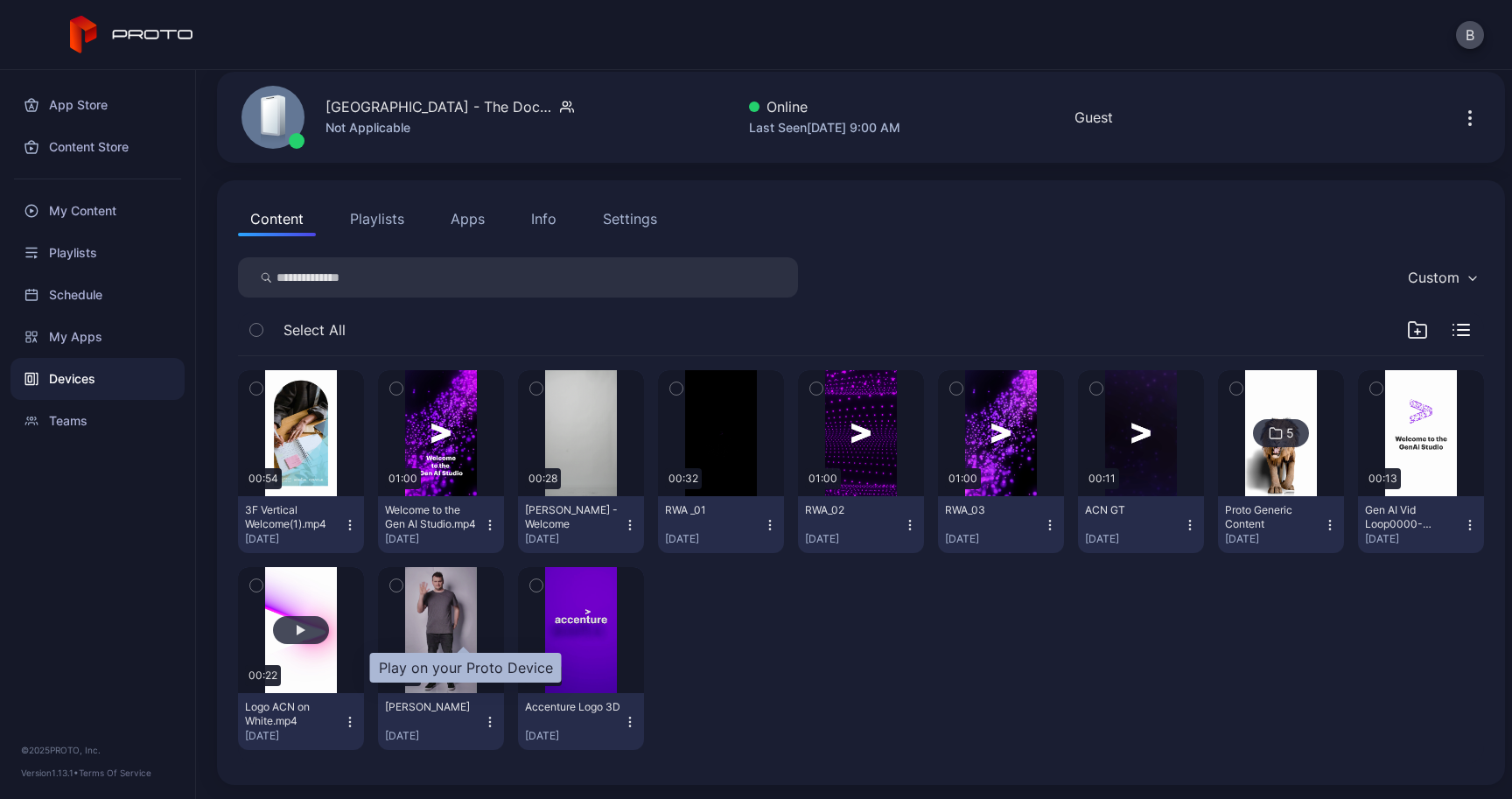
click at [305, 632] on div "button" at bounding box center [301, 631] width 9 height 11
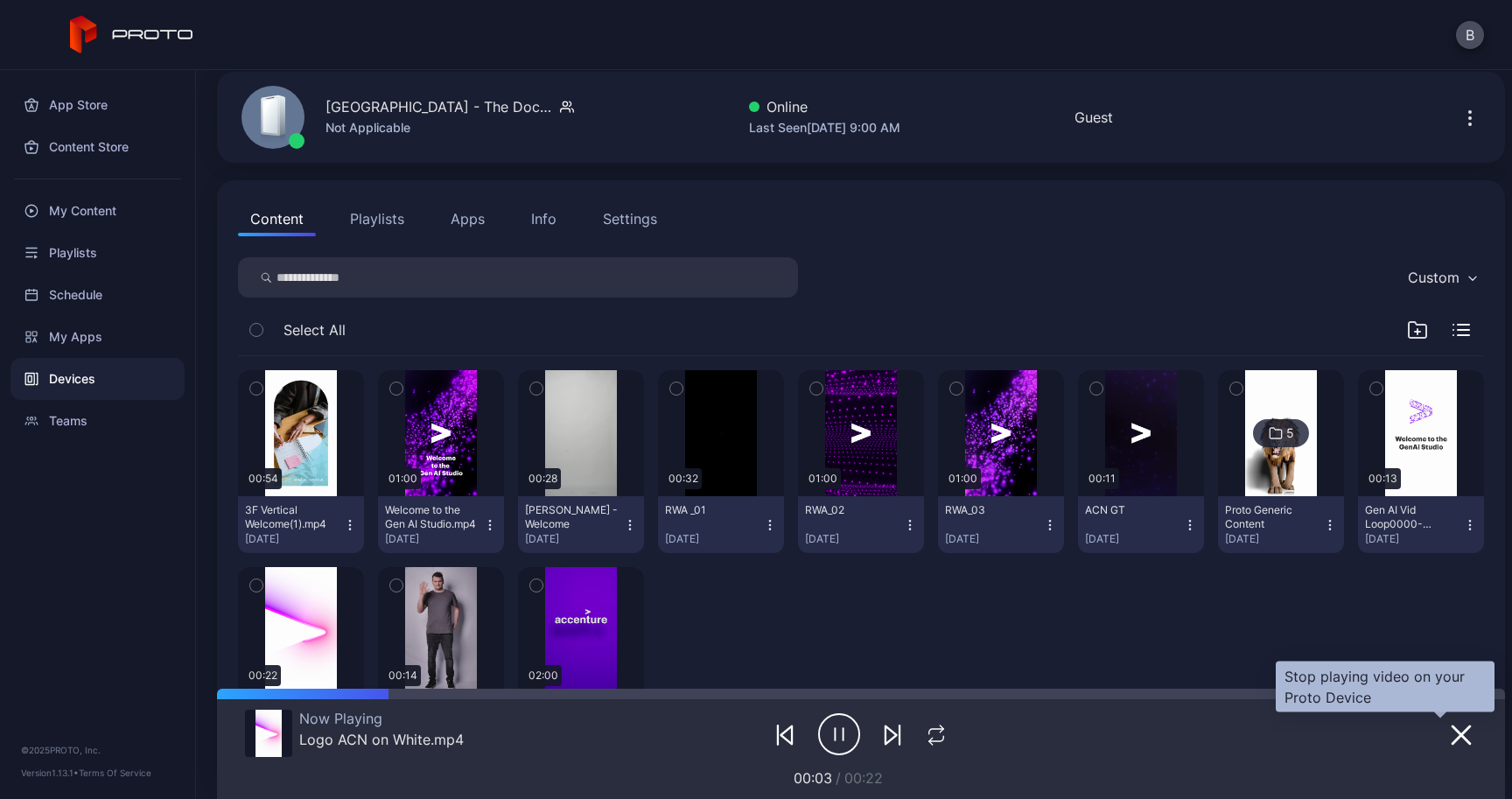
click at [1451, 739] on icon "button" at bounding box center [1461, 736] width 21 height 21
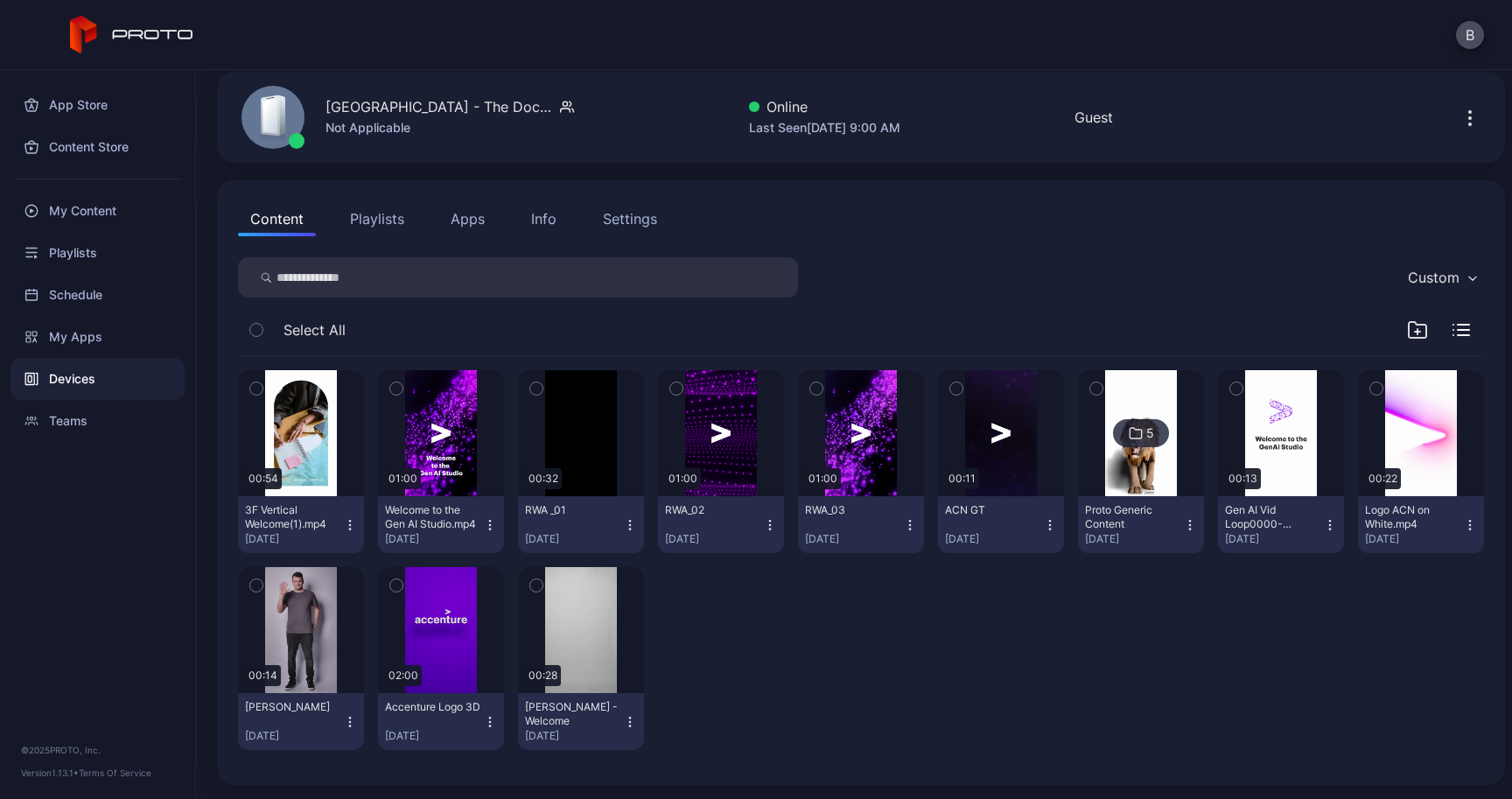
click at [784, 631] on div at bounding box center [720, 658] width 126 height 183
click at [910, 521] on icon "button" at bounding box center [909, 520] width 1 height 1
click at [945, 643] on button "Move To" at bounding box center [928, 646] width 149 height 56
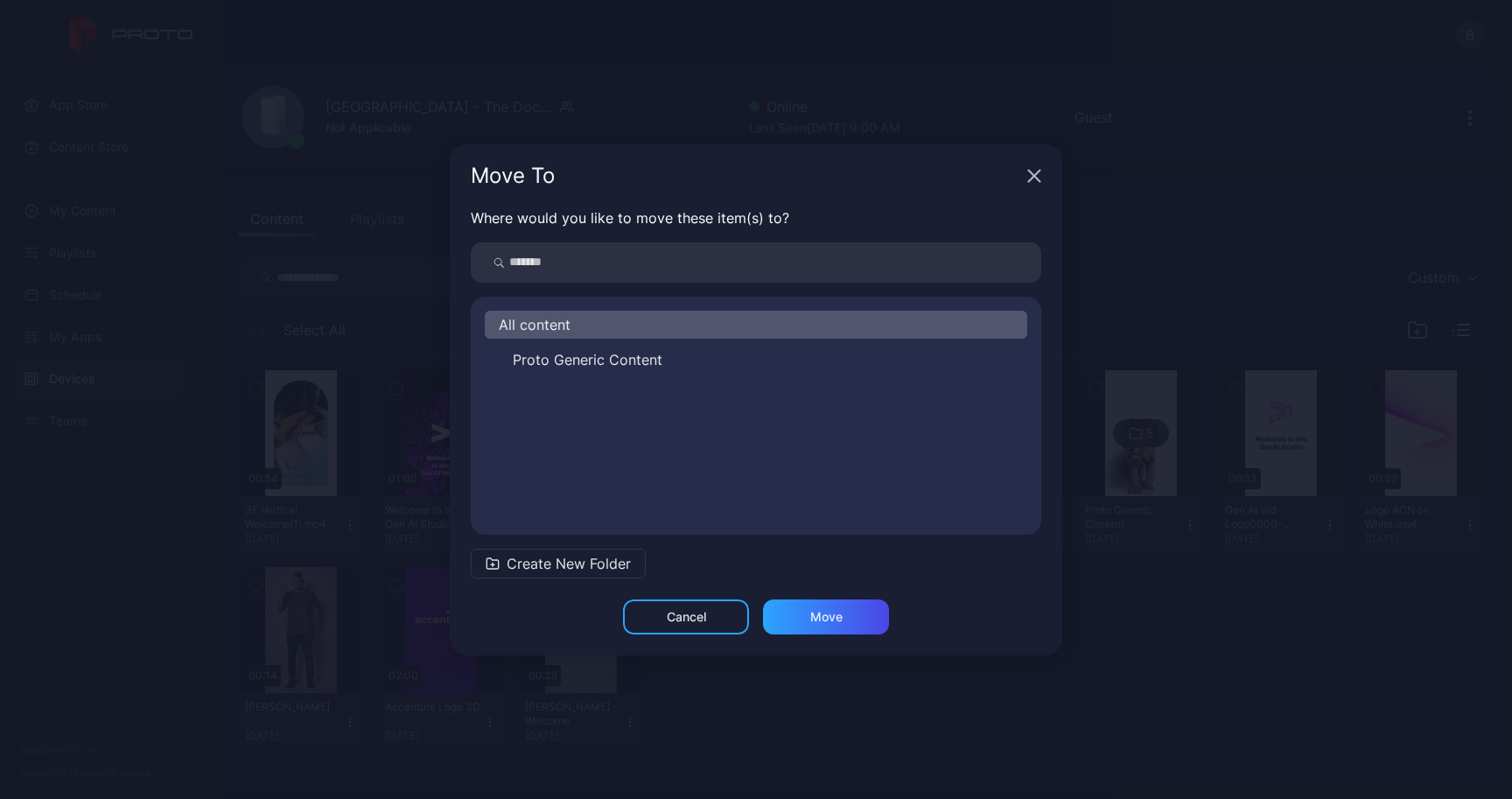
click at [626, 271] on input "search" at bounding box center [756, 262] width 571 height 40
type input "*****"
click at [1038, 167] on div "Move To" at bounding box center [756, 175] width 613 height 63
click at [1038, 172] on icon "button" at bounding box center [1035, 175] width 12 height 12
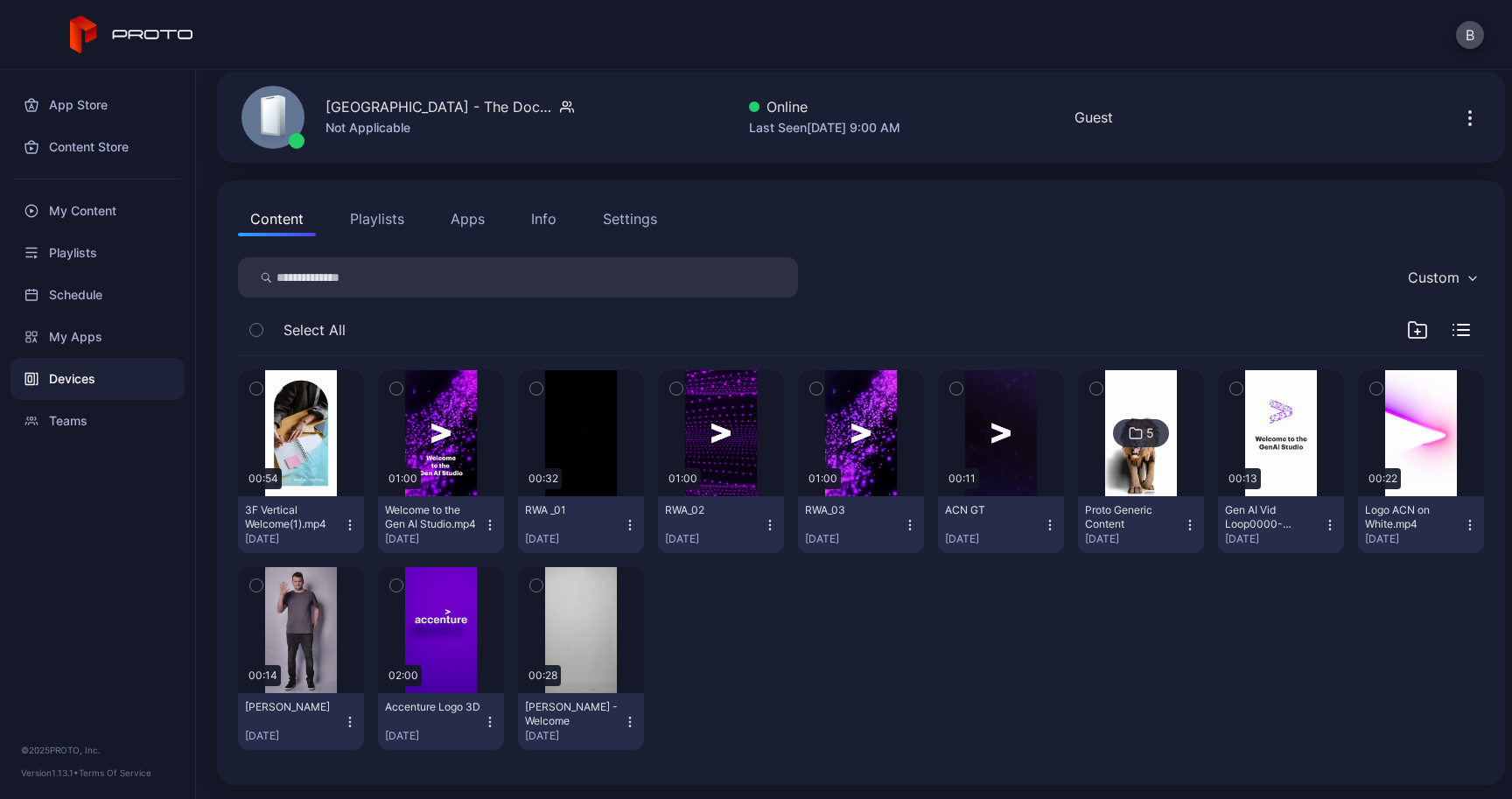
click at [497, 721] on icon "button" at bounding box center [490, 722] width 14 height 14
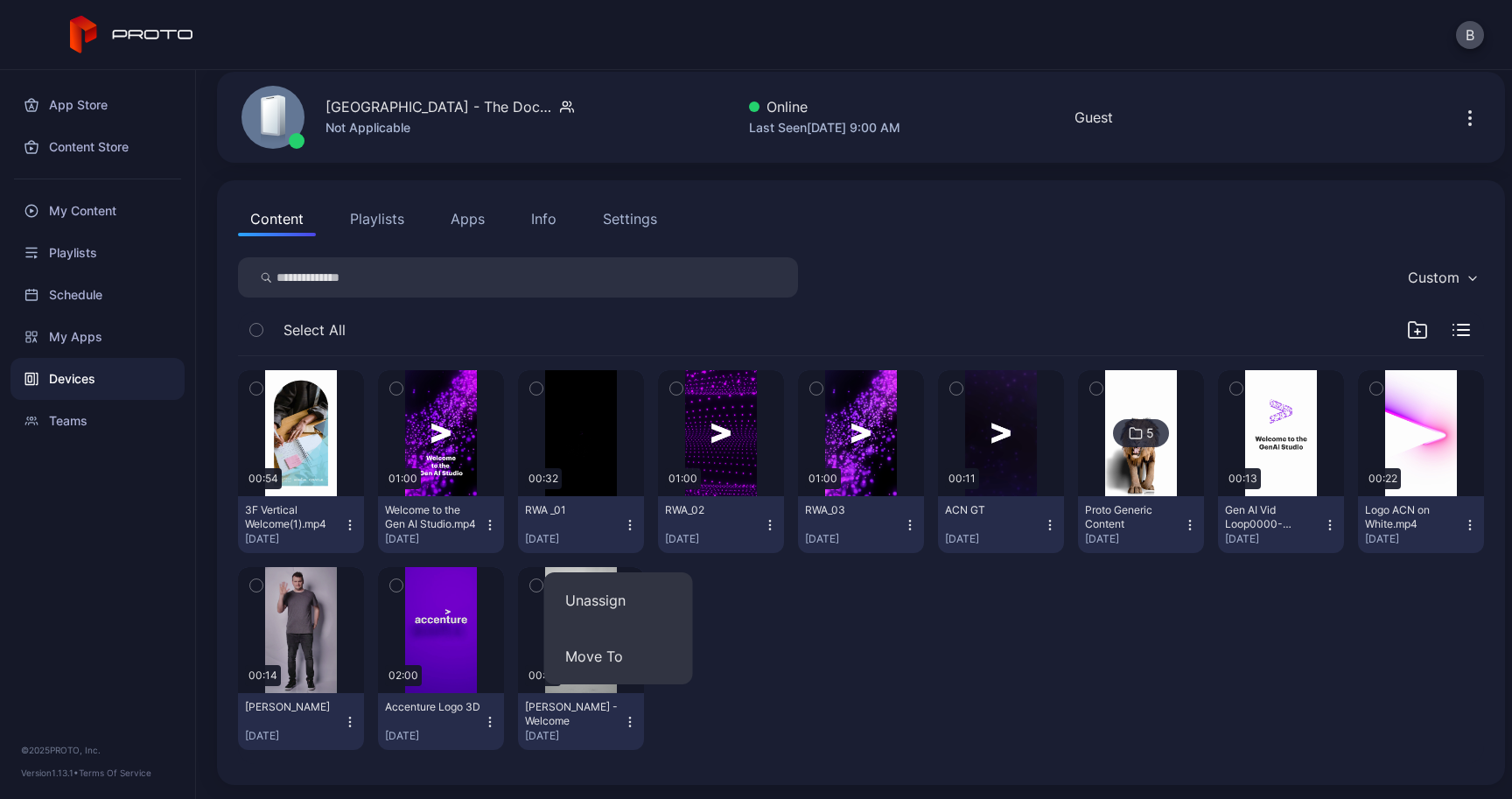
click at [1004, 692] on div "00:54 3F Vertical Welcome(1).mp4 [DATE] 01:00 Welcome to the Gen AI Studio.mp4 …" at bounding box center [860, 560] width 1246 height 408
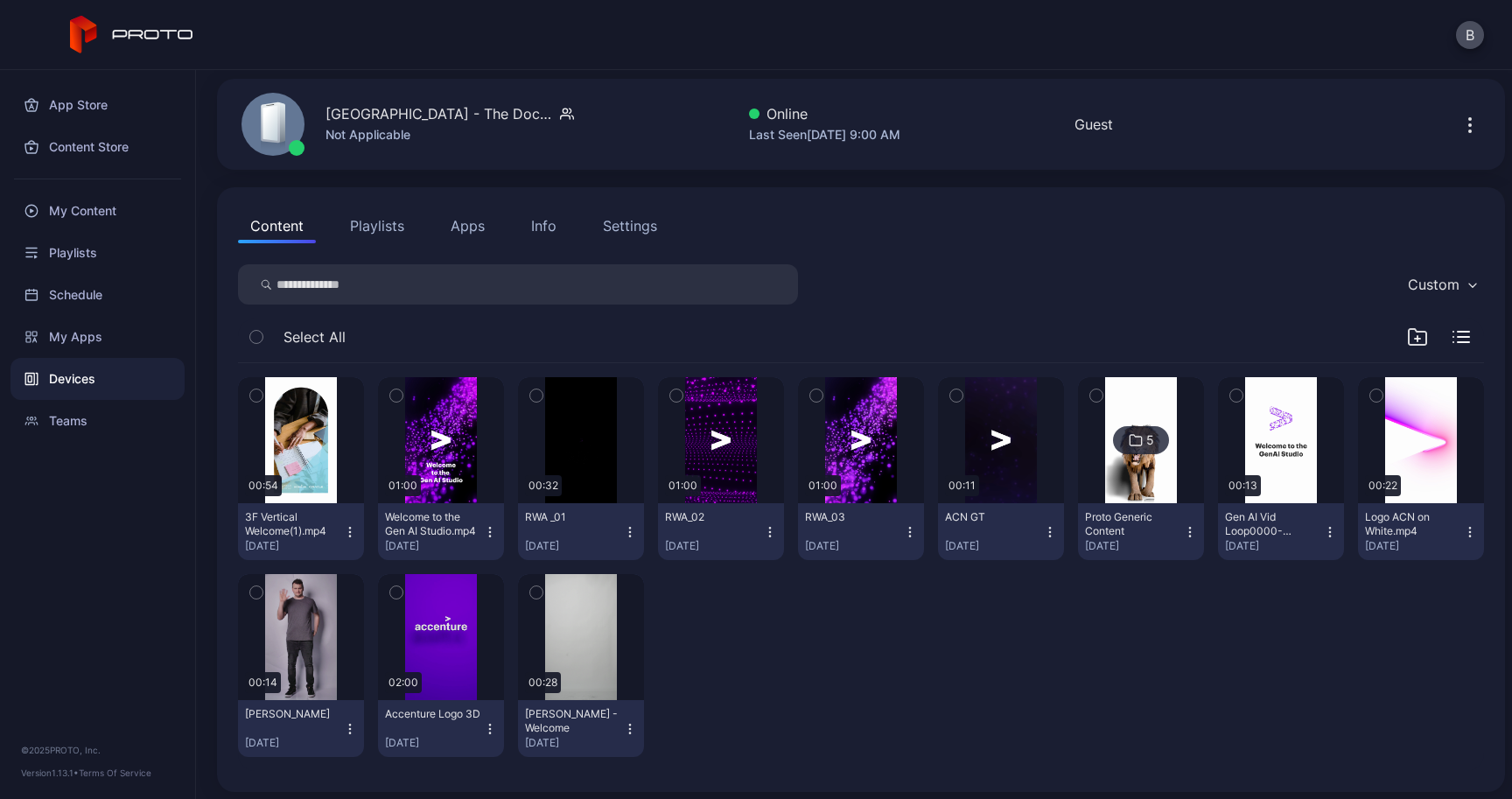
scroll to position [0, 0]
click at [1469, 118] on icon "button" at bounding box center [1470, 119] width 2 height 2
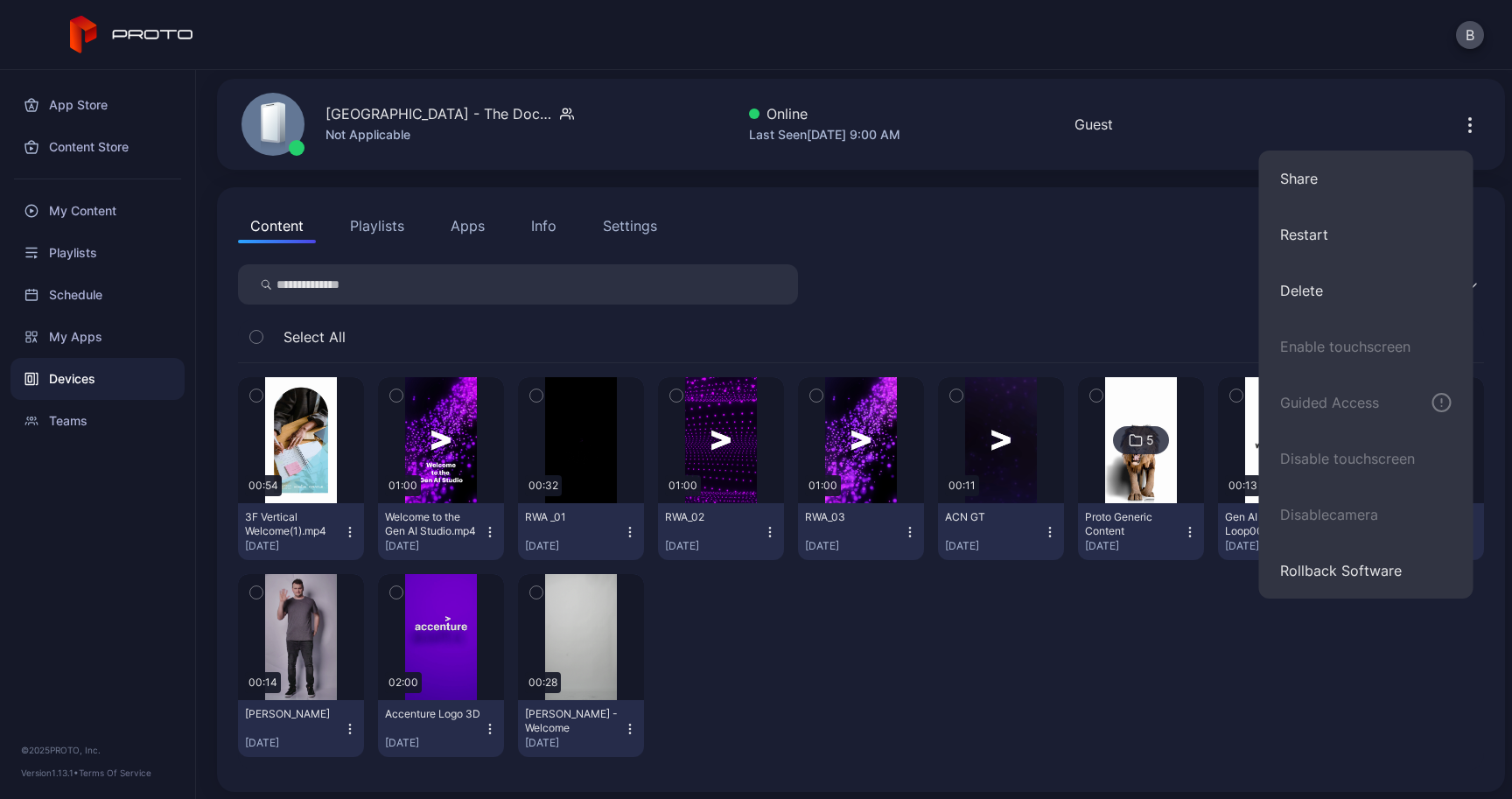
click at [1171, 265] on div "Custom" at bounding box center [860, 284] width 1246 height 40
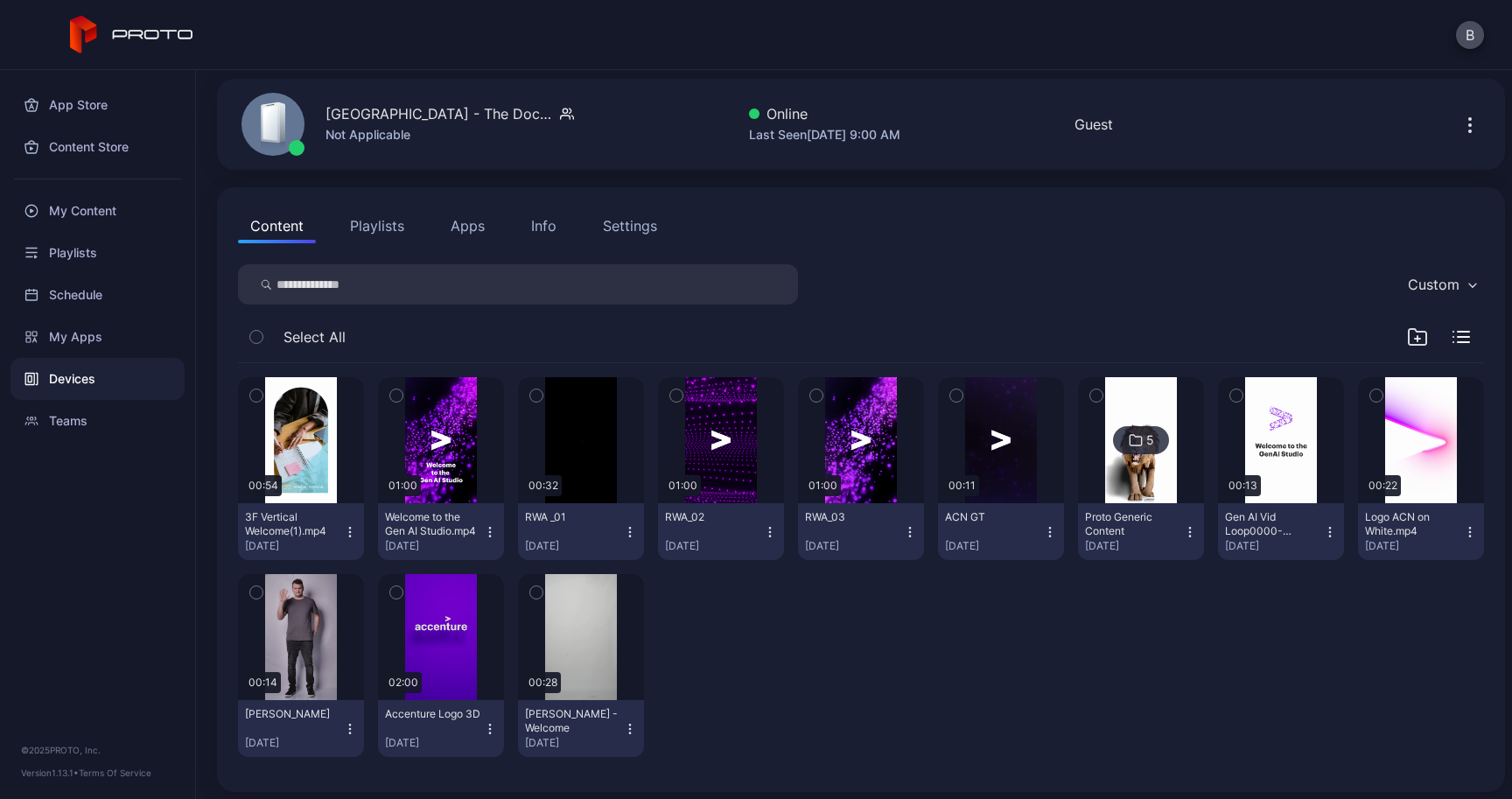
click at [497, 732] on icon "button" at bounding box center [490, 730] width 14 height 14
click at [1077, 687] on div "00:54 3F Vertical Welcome(1).mp4 [DATE] 01:00 Welcome to the Gen AI Studio.mp4 …" at bounding box center [860, 567] width 1246 height 408
click at [476, 233] on button "Apps" at bounding box center [467, 225] width 59 height 35
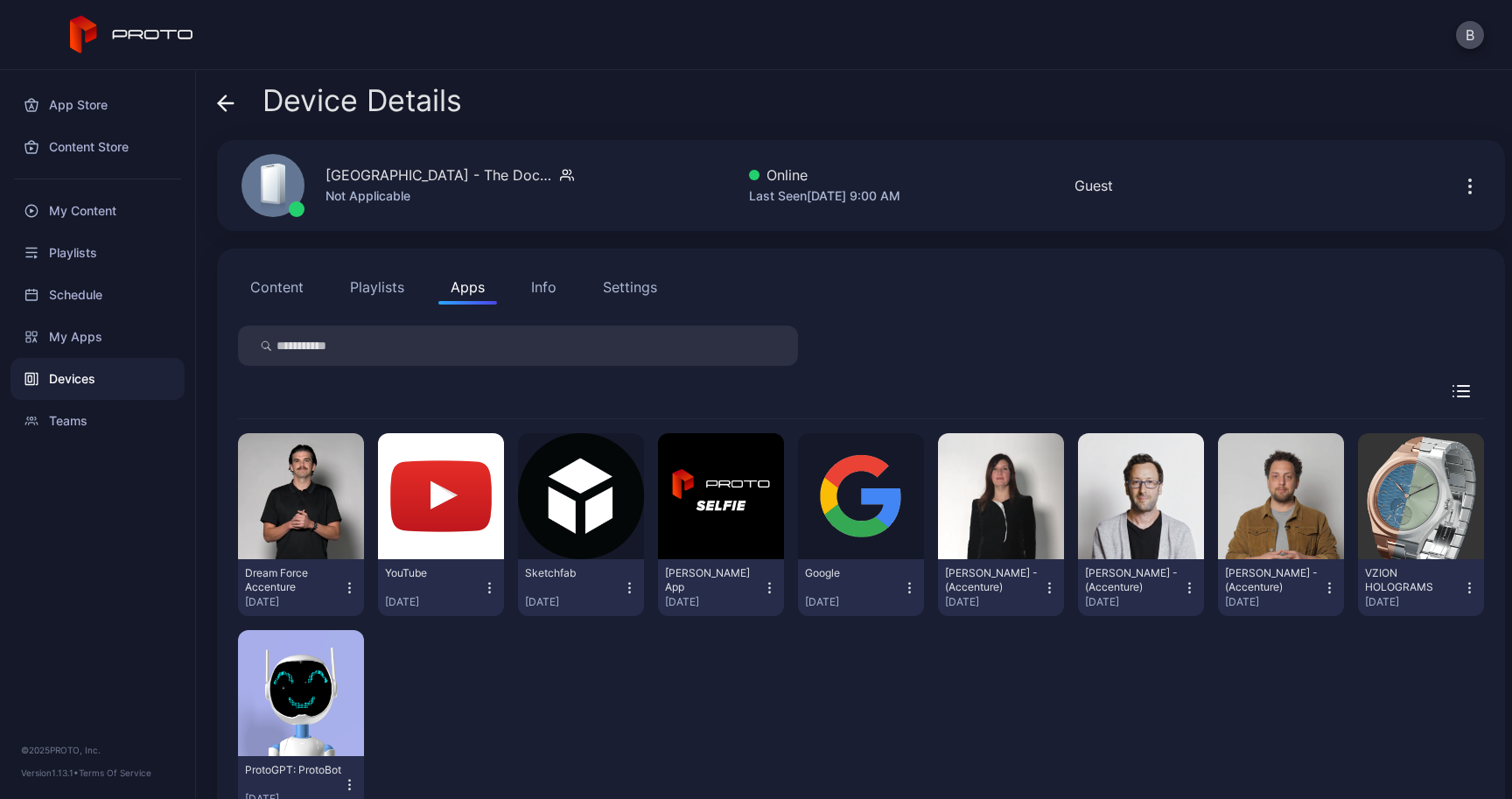
click at [400, 280] on button "Playlists" at bounding box center [377, 287] width 78 height 35
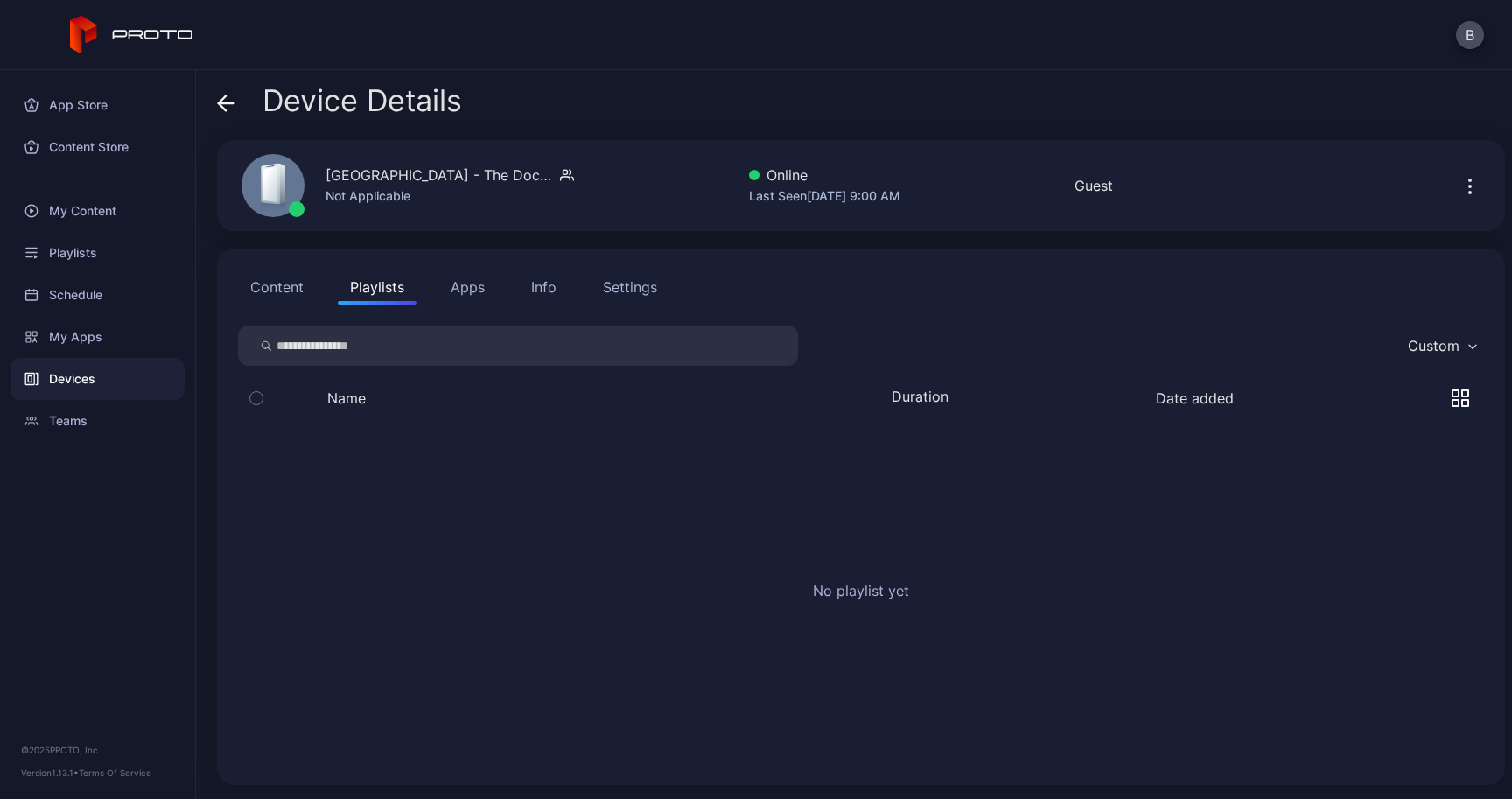
click at [299, 282] on button "Content" at bounding box center [276, 287] width 77 height 35
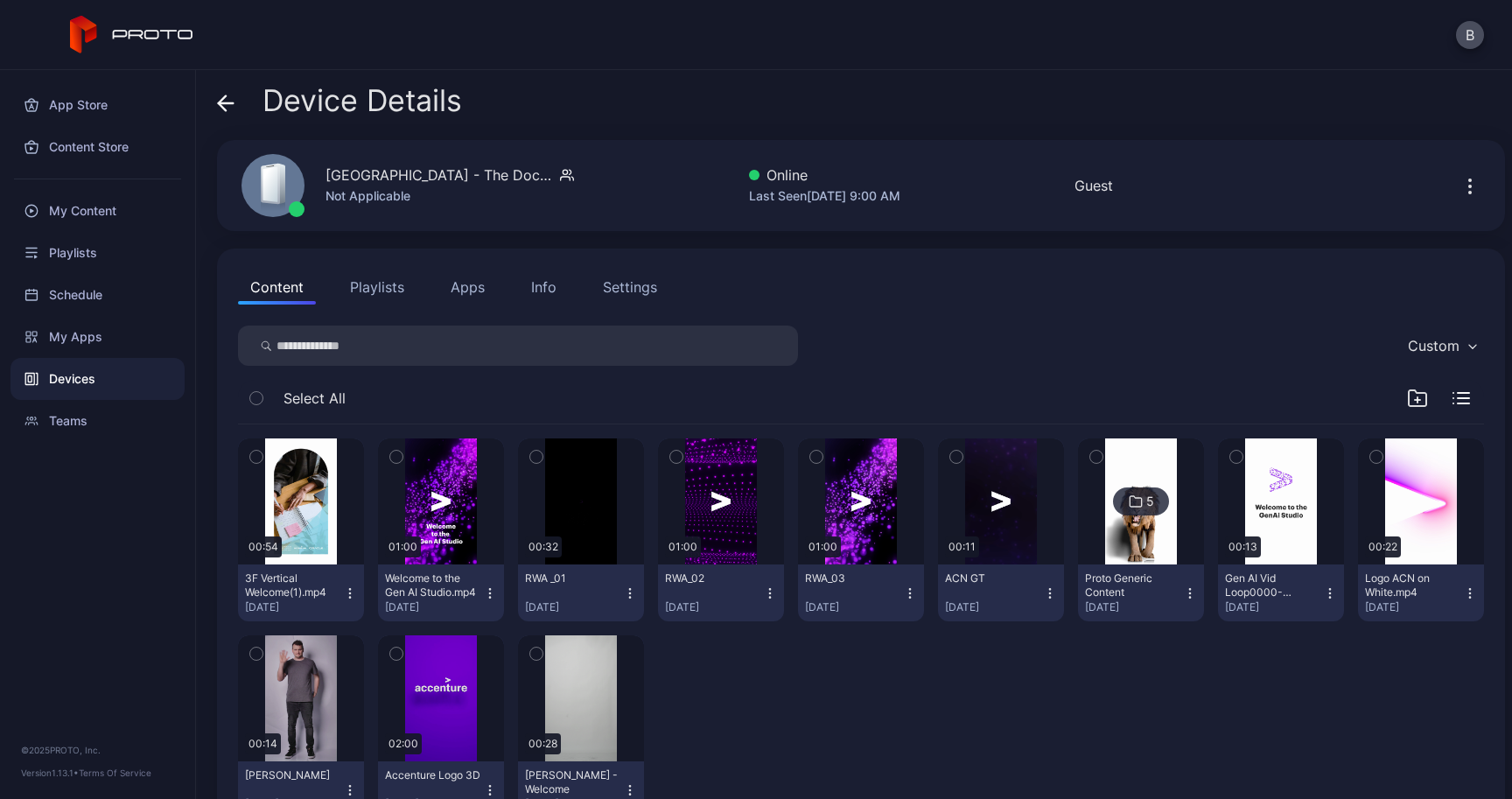
click at [910, 593] on icon "button" at bounding box center [909, 592] width 1 height 1
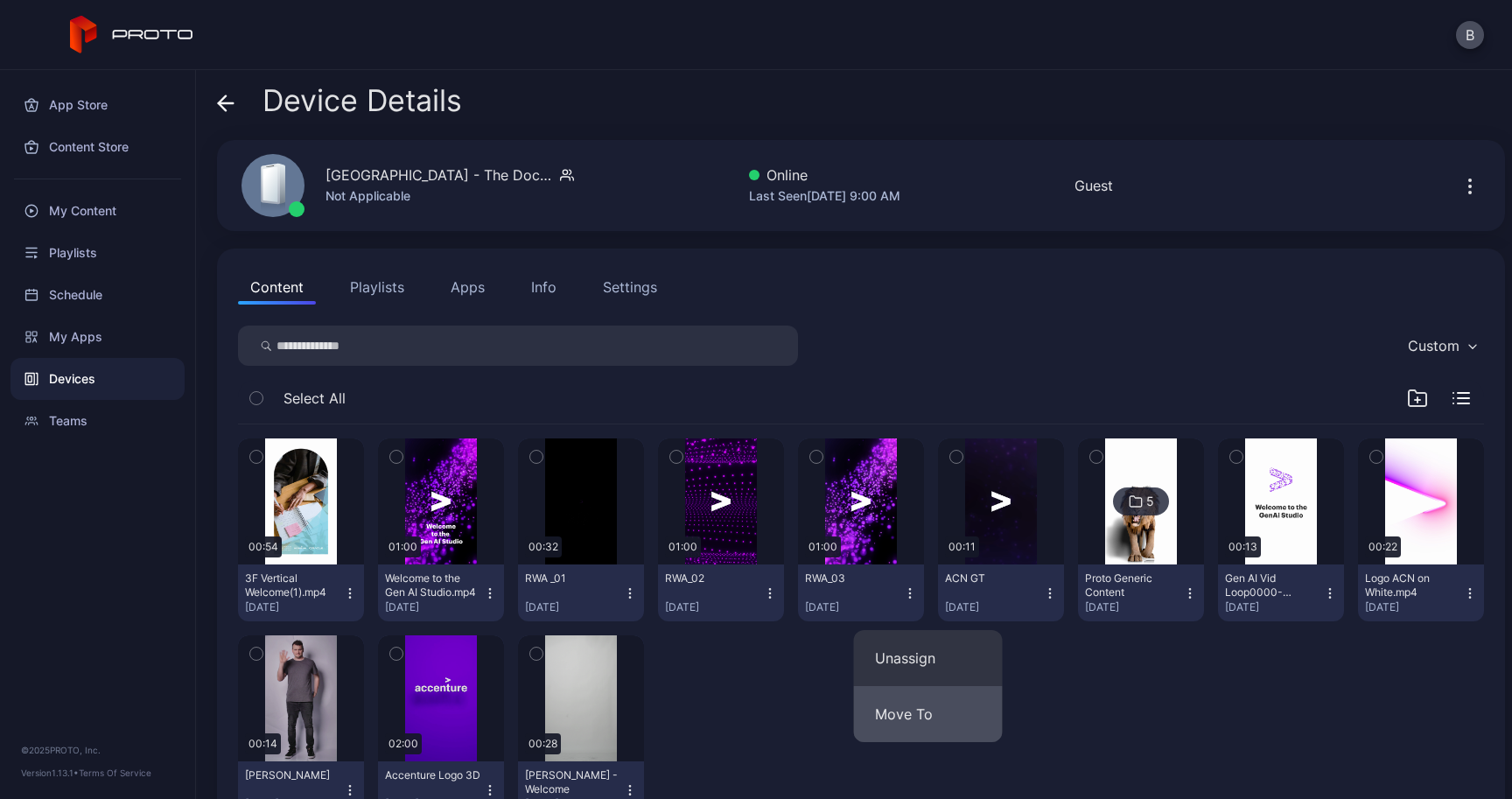
click at [969, 714] on button "Move To" at bounding box center [928, 713] width 149 height 56
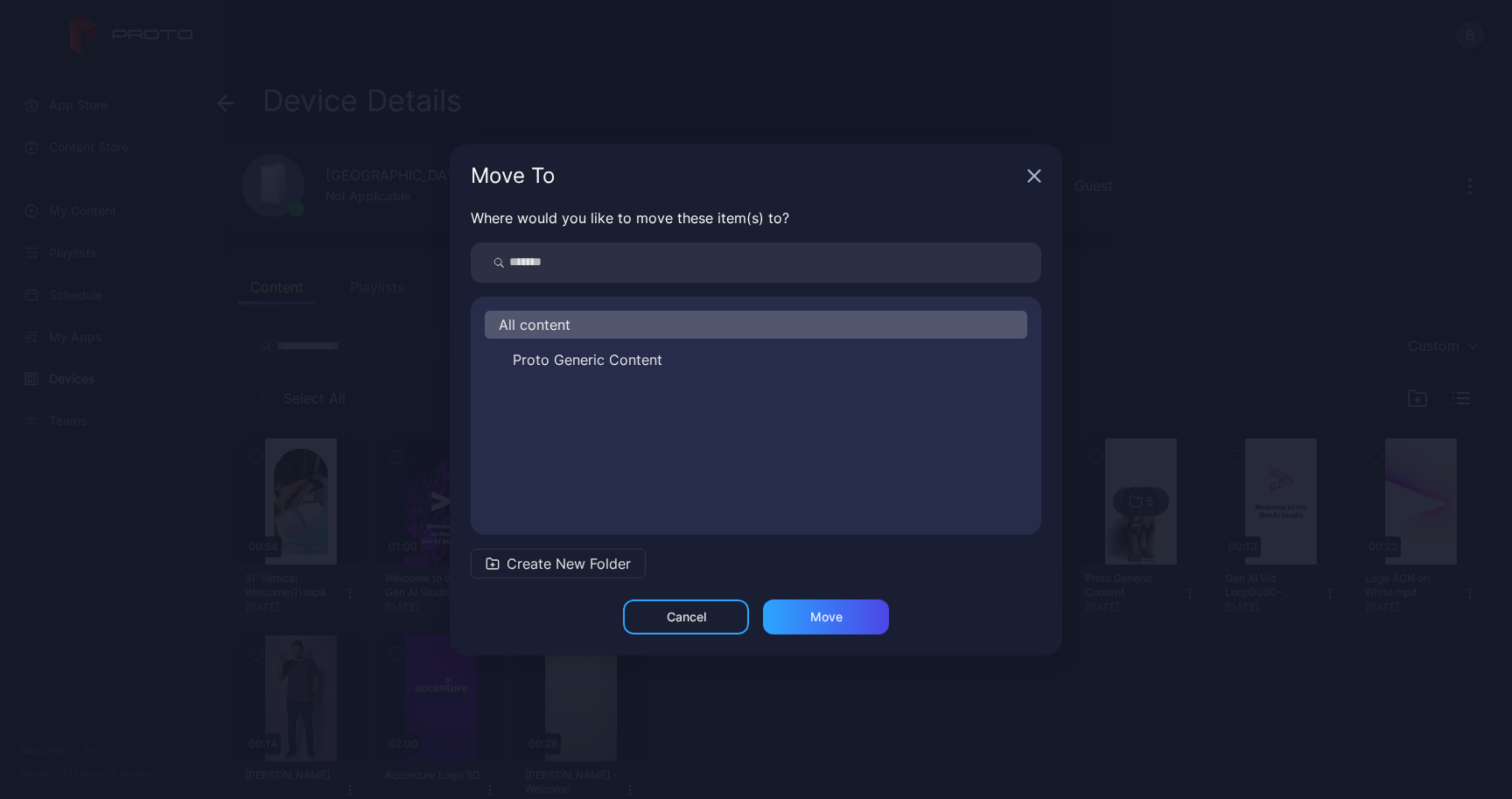
click at [511, 555] on span "Create New Folder" at bounding box center [569, 564] width 125 height 21
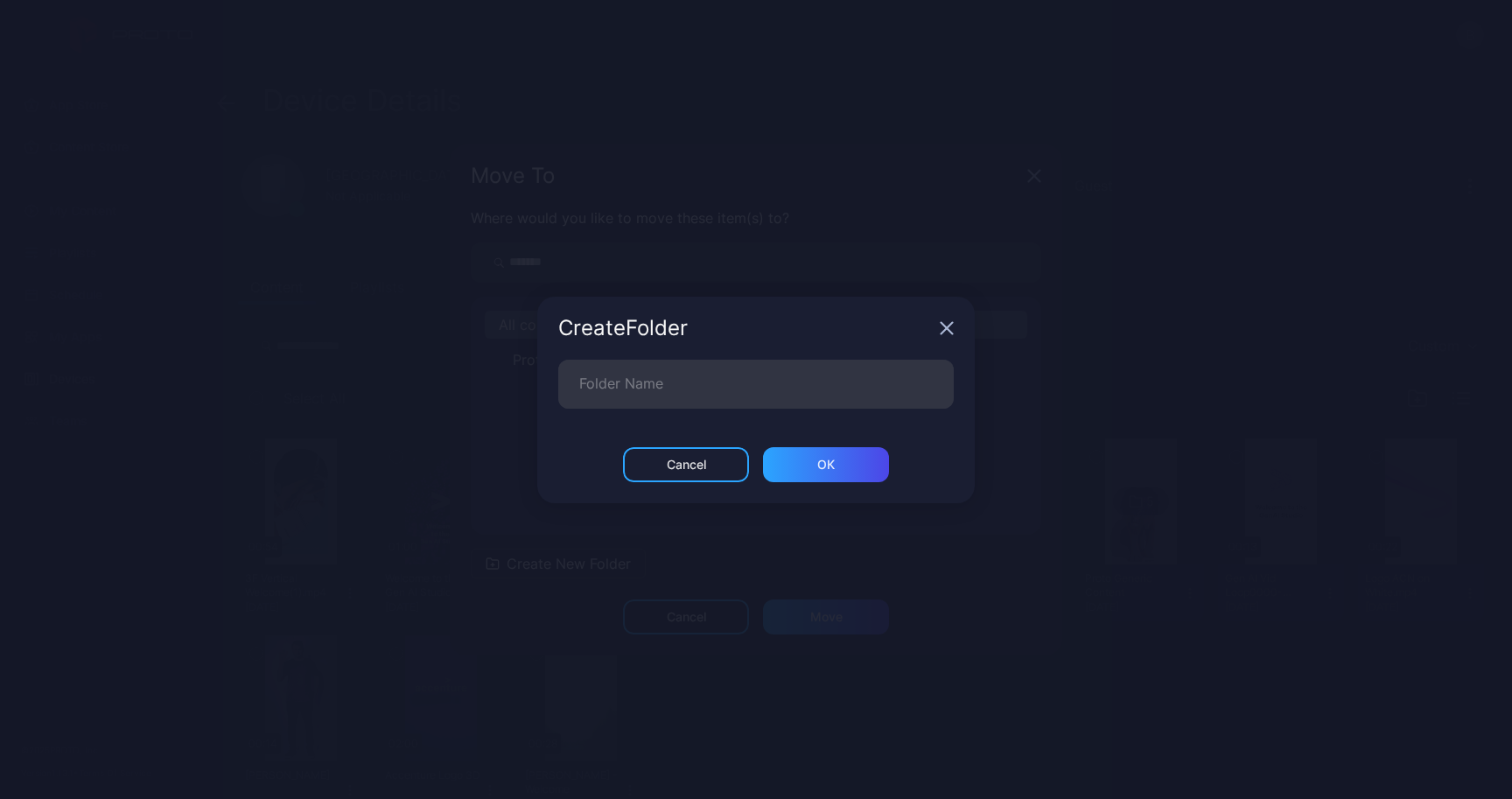
click at [842, 341] on div "Create Folder" at bounding box center [755, 328] width 437 height 63
click at [842, 379] on input "Folder Name" at bounding box center [756, 384] width 395 height 49
click at [827, 481] on div "ОК" at bounding box center [825, 464] width 126 height 35
type input "**********"
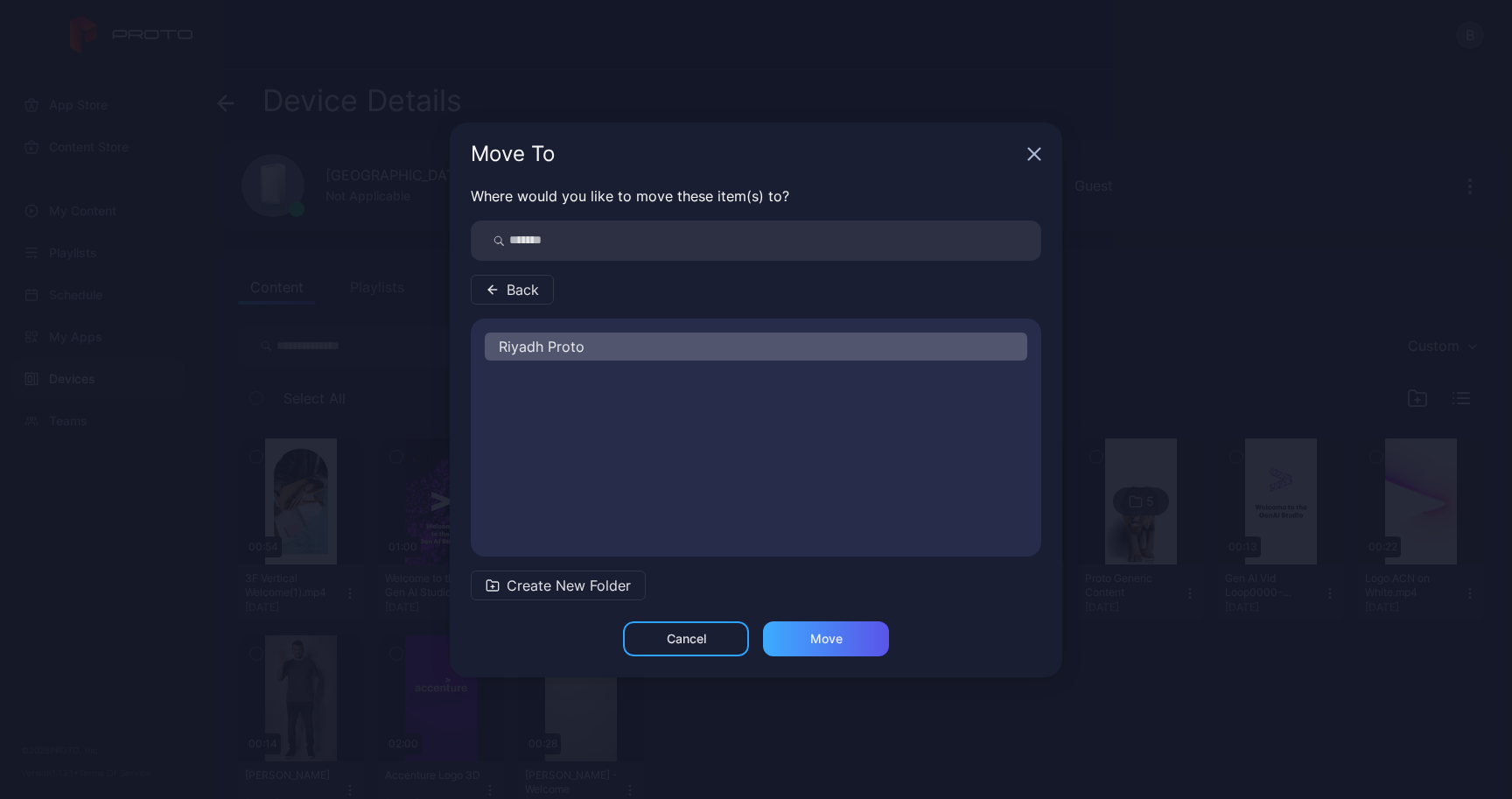
click at [824, 640] on div "Move" at bounding box center [826, 639] width 32 height 14
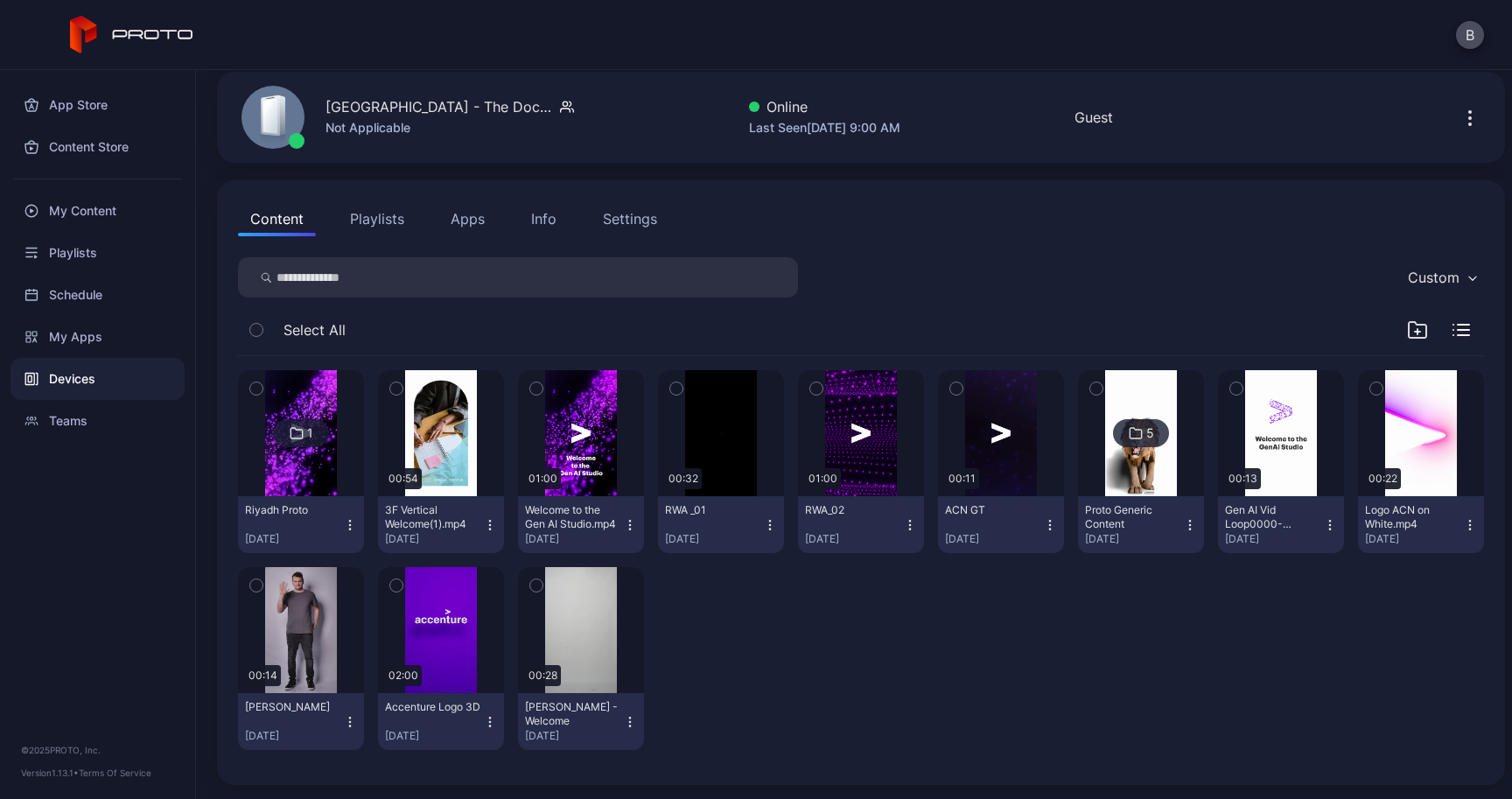
scroll to position [69, 0]
click at [350, 528] on icon "button" at bounding box center [349, 528] width 1 height 1
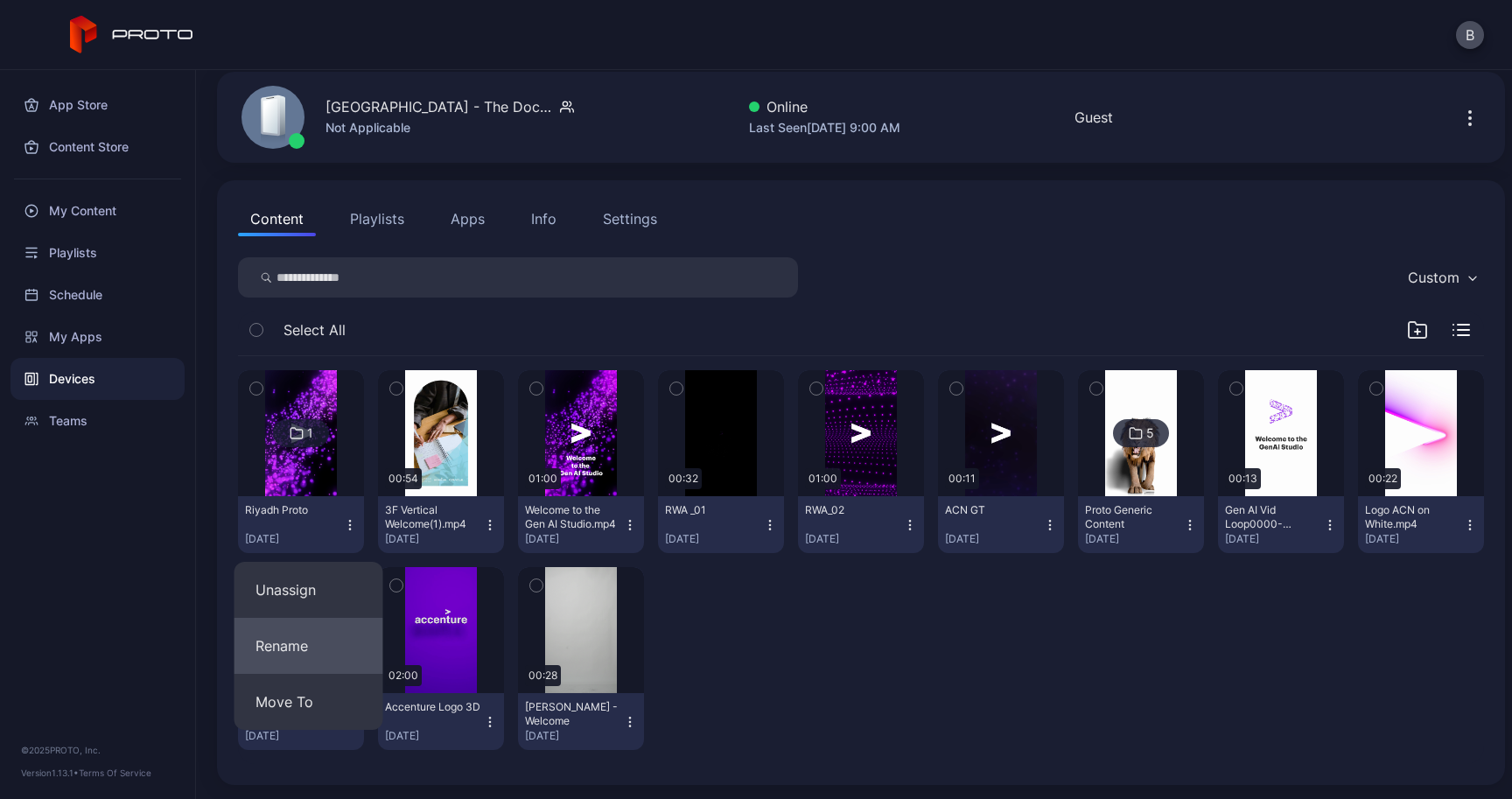
click at [328, 650] on button "Rename" at bounding box center [308, 646] width 149 height 56
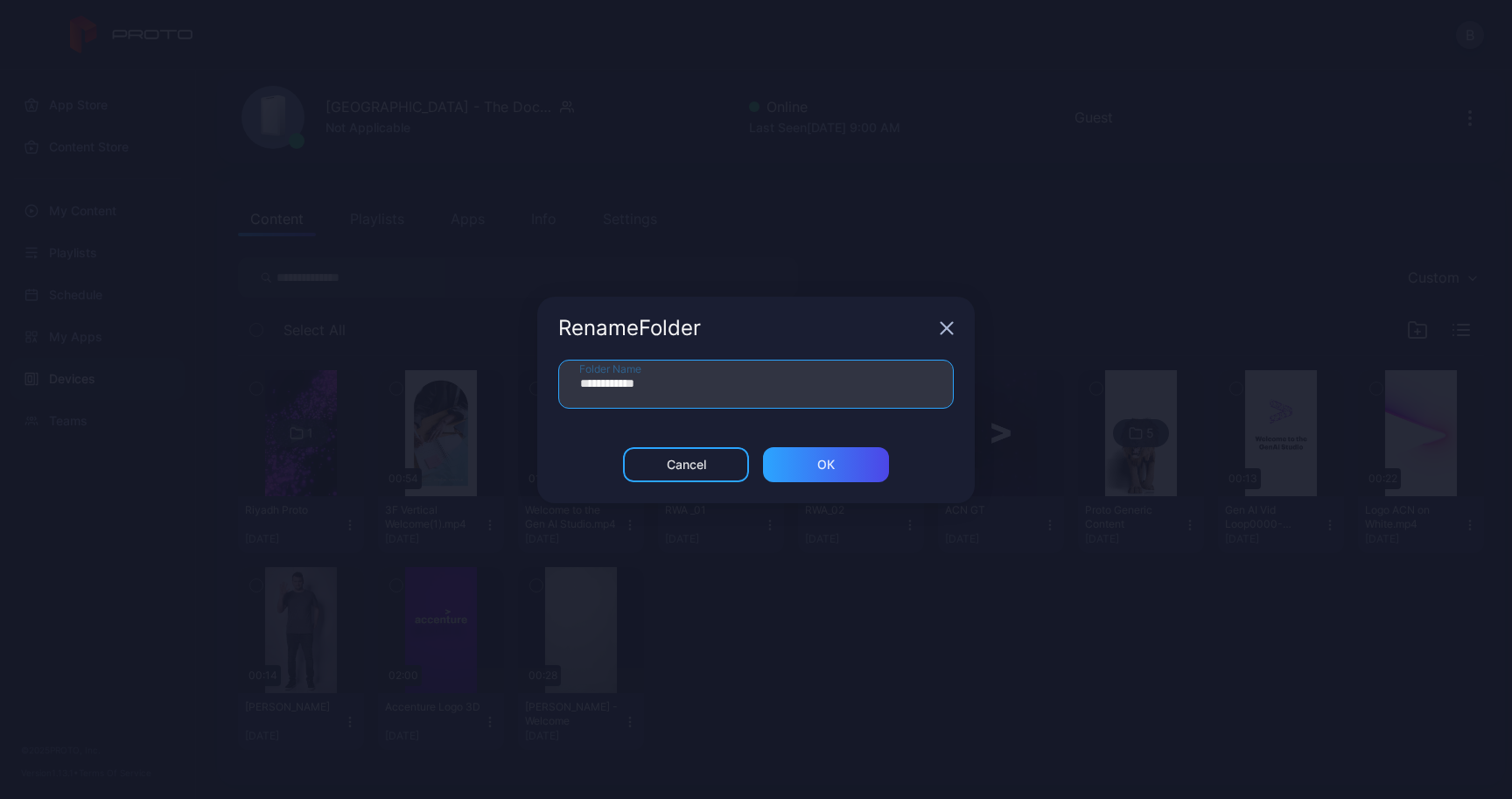
drag, startPoint x: 627, startPoint y: 387, endPoint x: 443, endPoint y: 379, distance: 184.2
click at [443, 379] on div "**********" at bounding box center [756, 399] width 1512 height 799
click at [834, 458] on div "ОК" at bounding box center [825, 464] width 126 height 35
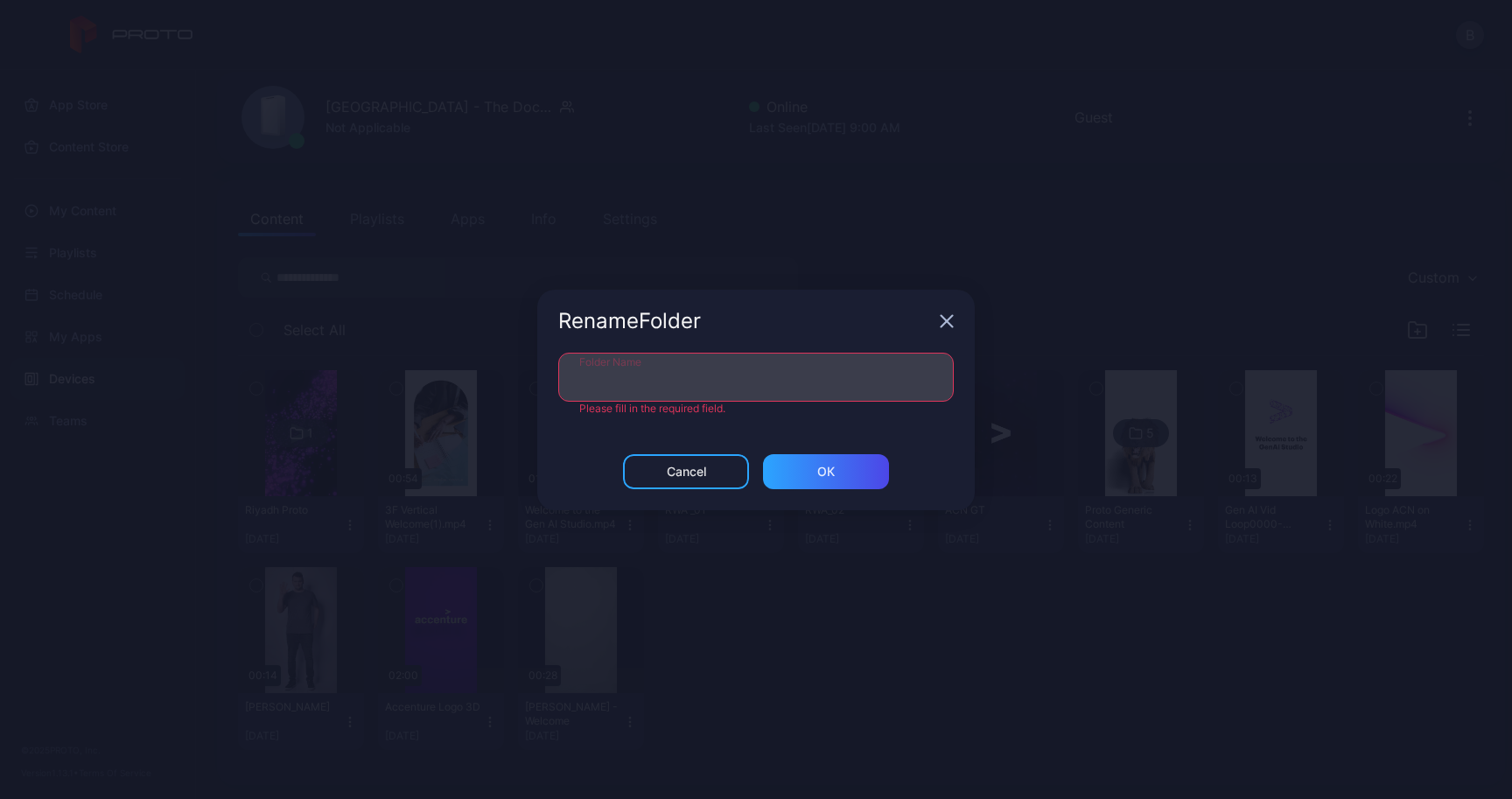
click at [707, 379] on input "Folder Name" at bounding box center [756, 377] width 395 height 49
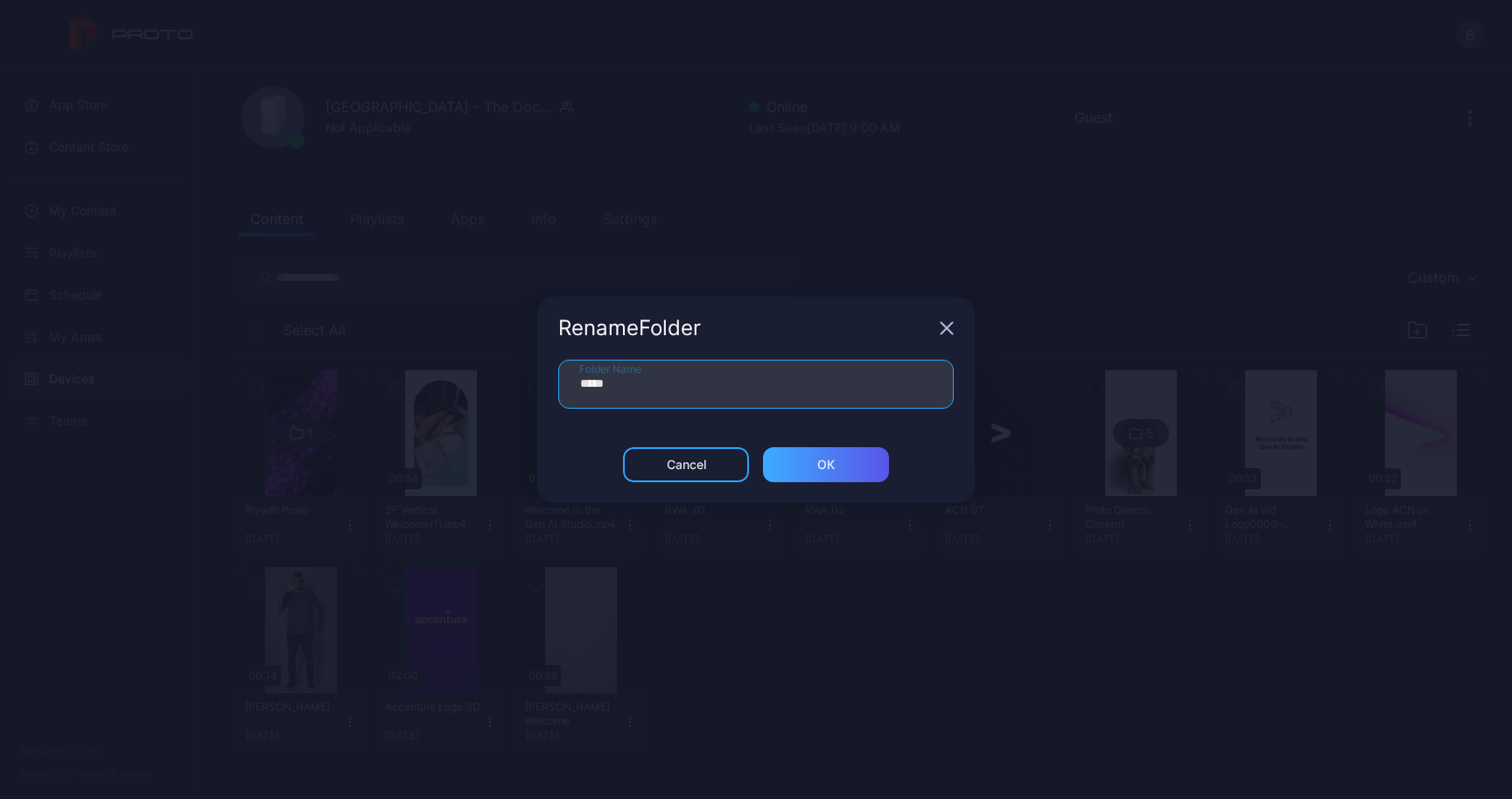
type input "*****"
click at [858, 461] on div "ОК" at bounding box center [825, 464] width 126 height 35
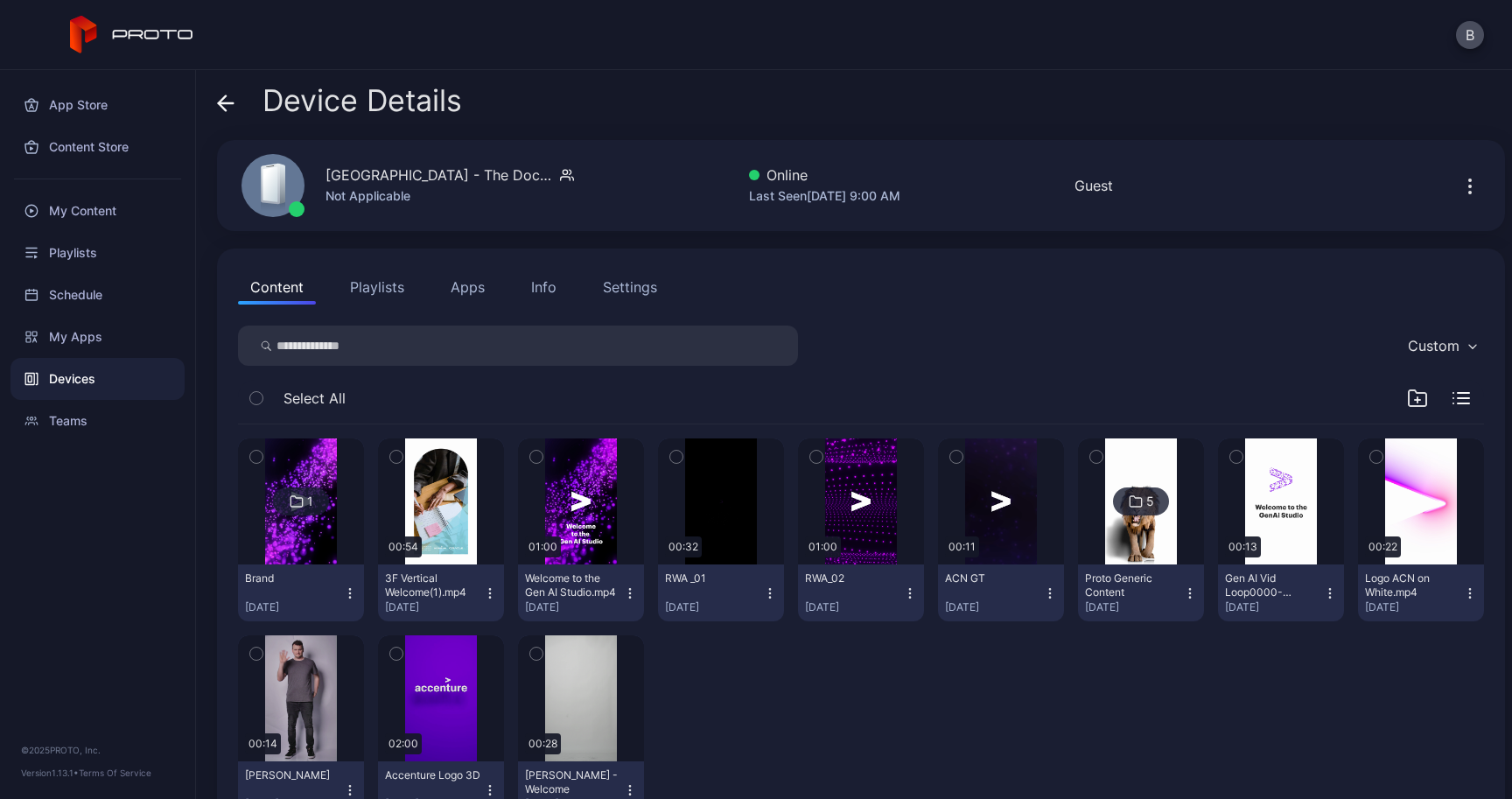
click at [255, 451] on icon "button" at bounding box center [256, 457] width 12 height 20
